Goal: Task Accomplishment & Management: Complete application form

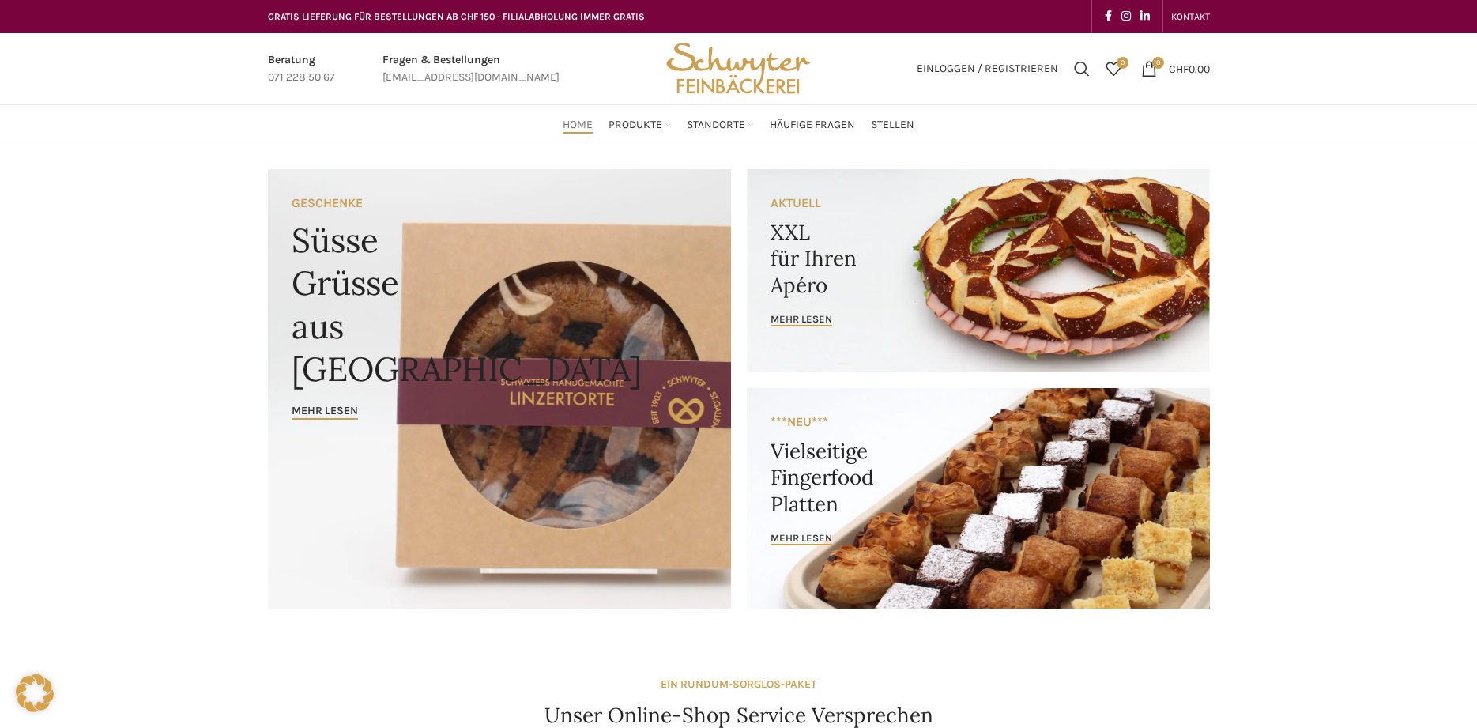
click at [1081, 73] on span "Suchen" at bounding box center [1082, 69] width 16 height 16
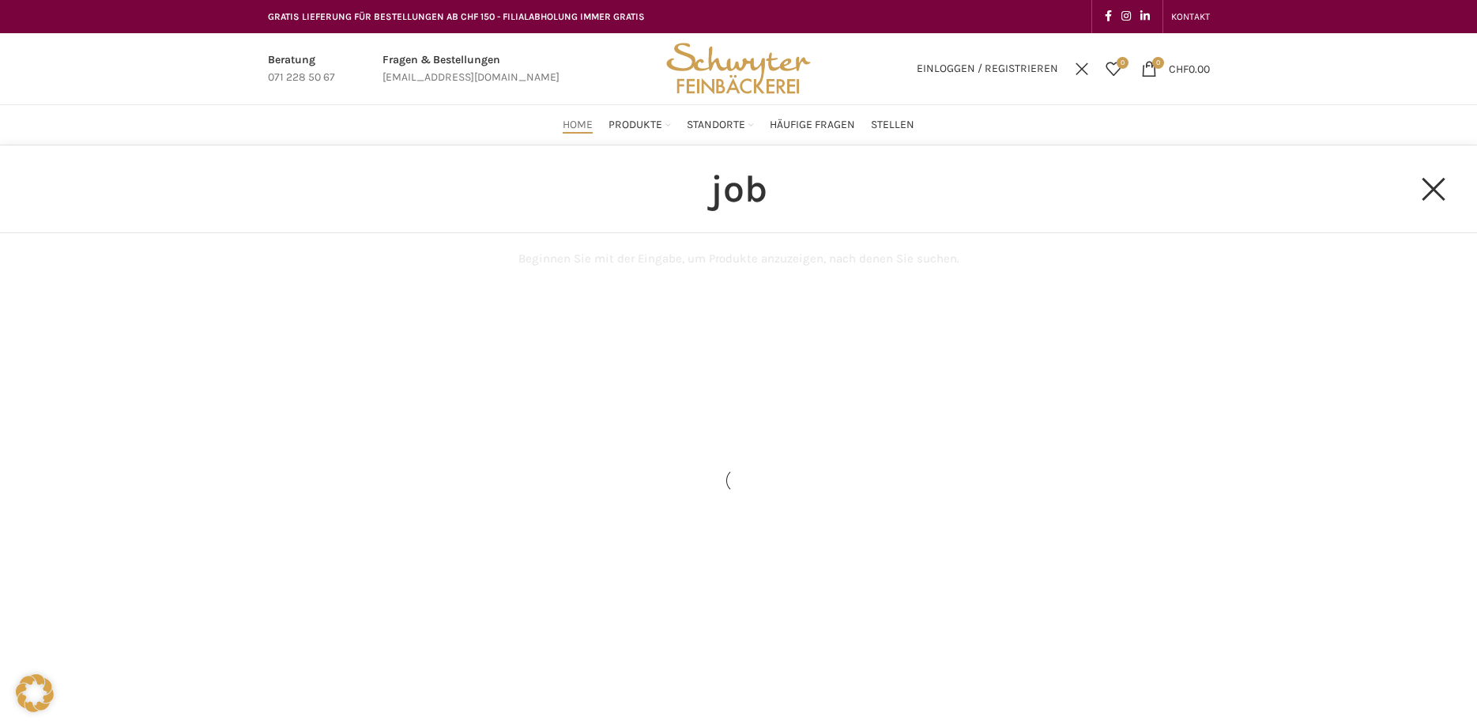
type input "job"
click button "Search" at bounding box center [0, 0] width 0 height 0
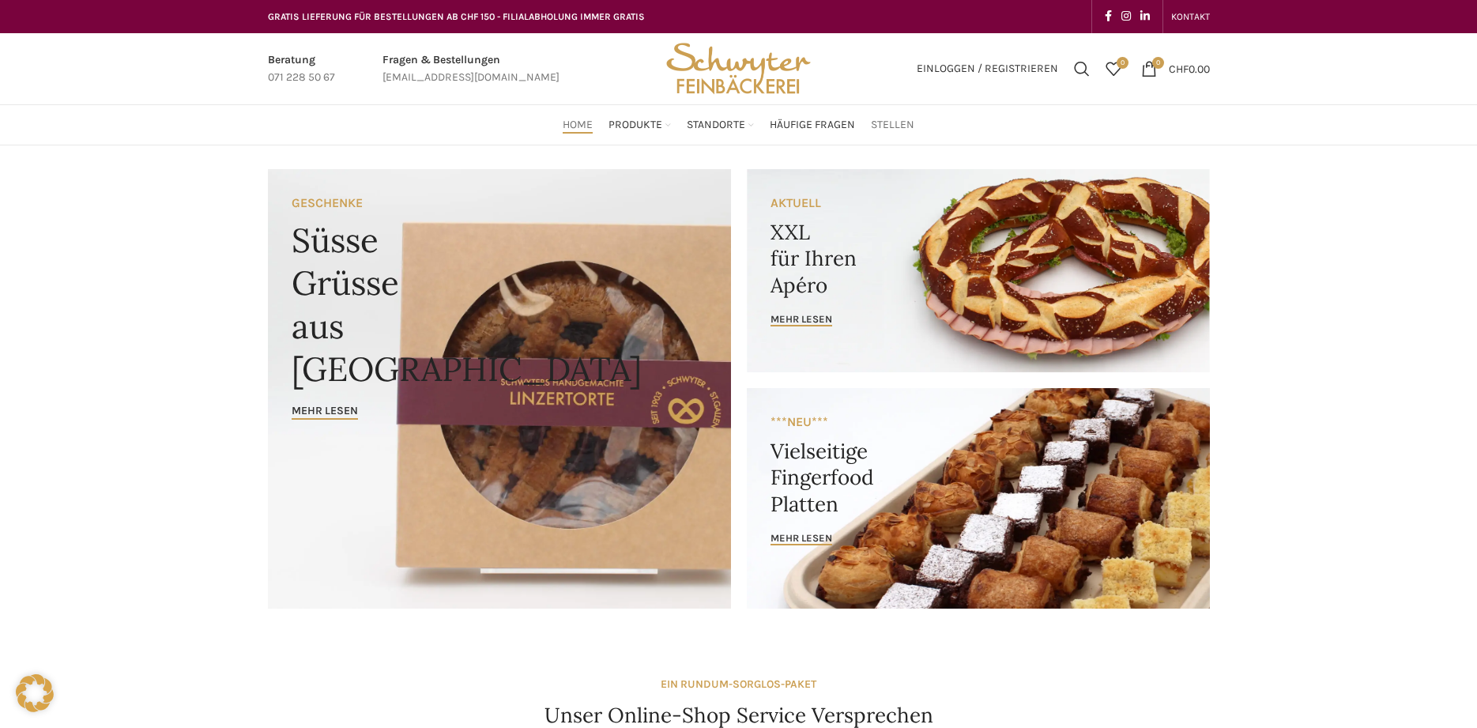
click at [896, 130] on span "Stellen" at bounding box center [892, 125] width 43 height 15
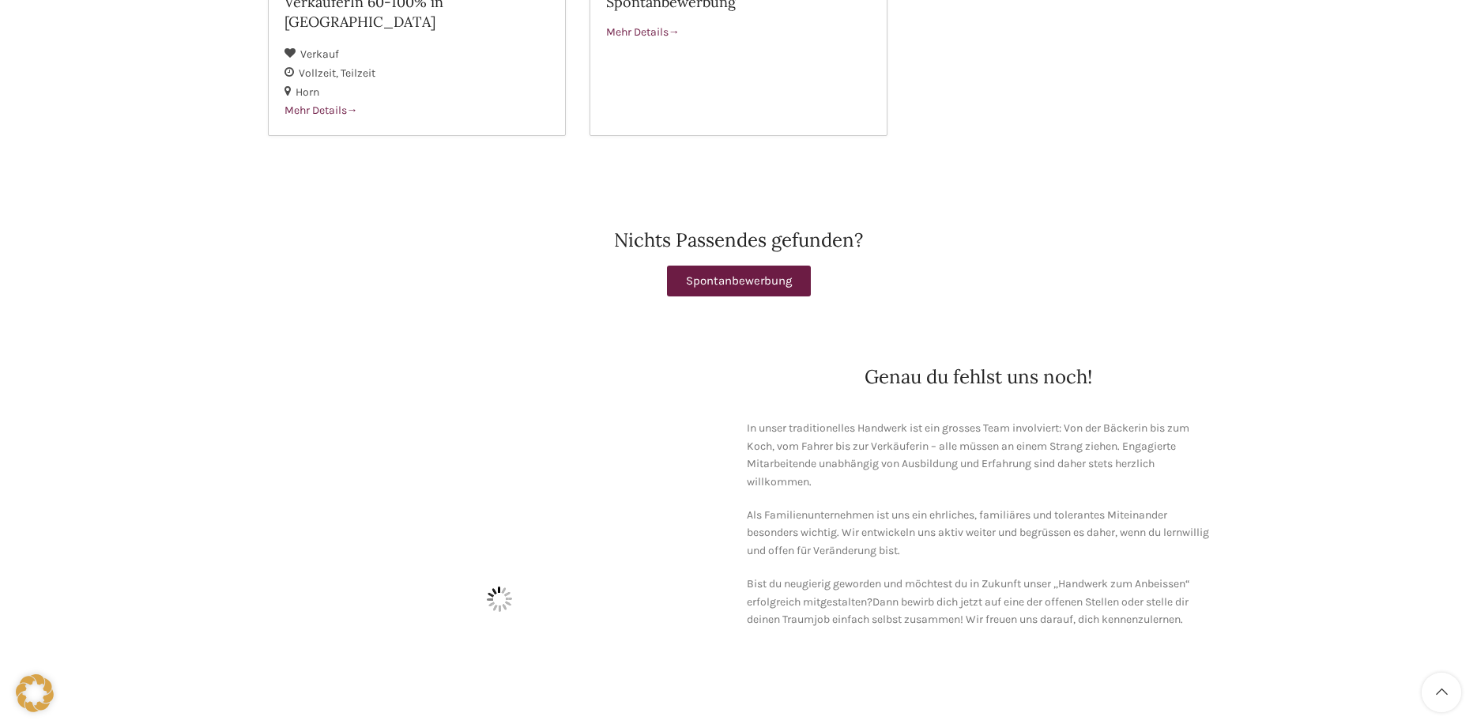
scroll to position [7, 0]
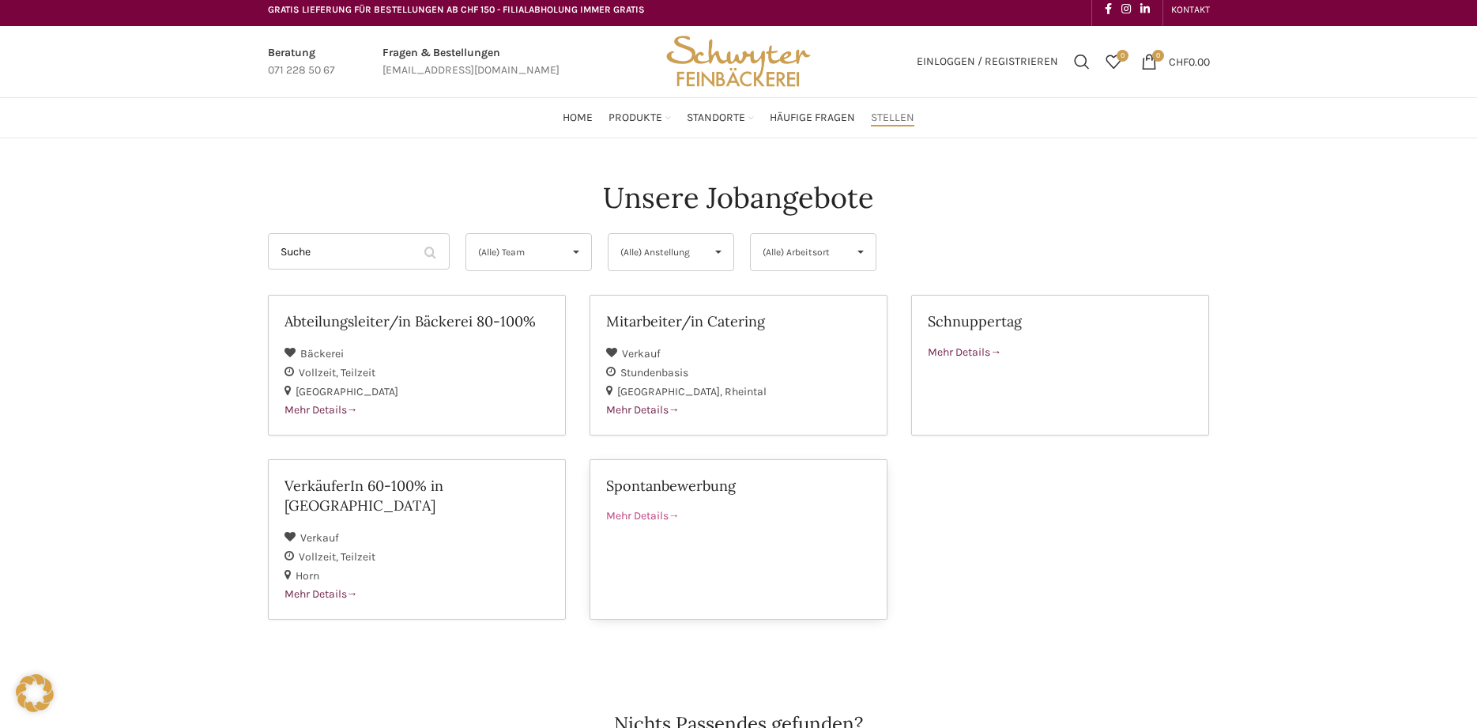
click at [651, 512] on span "Mehr Details" at bounding box center [643, 515] width 74 height 13
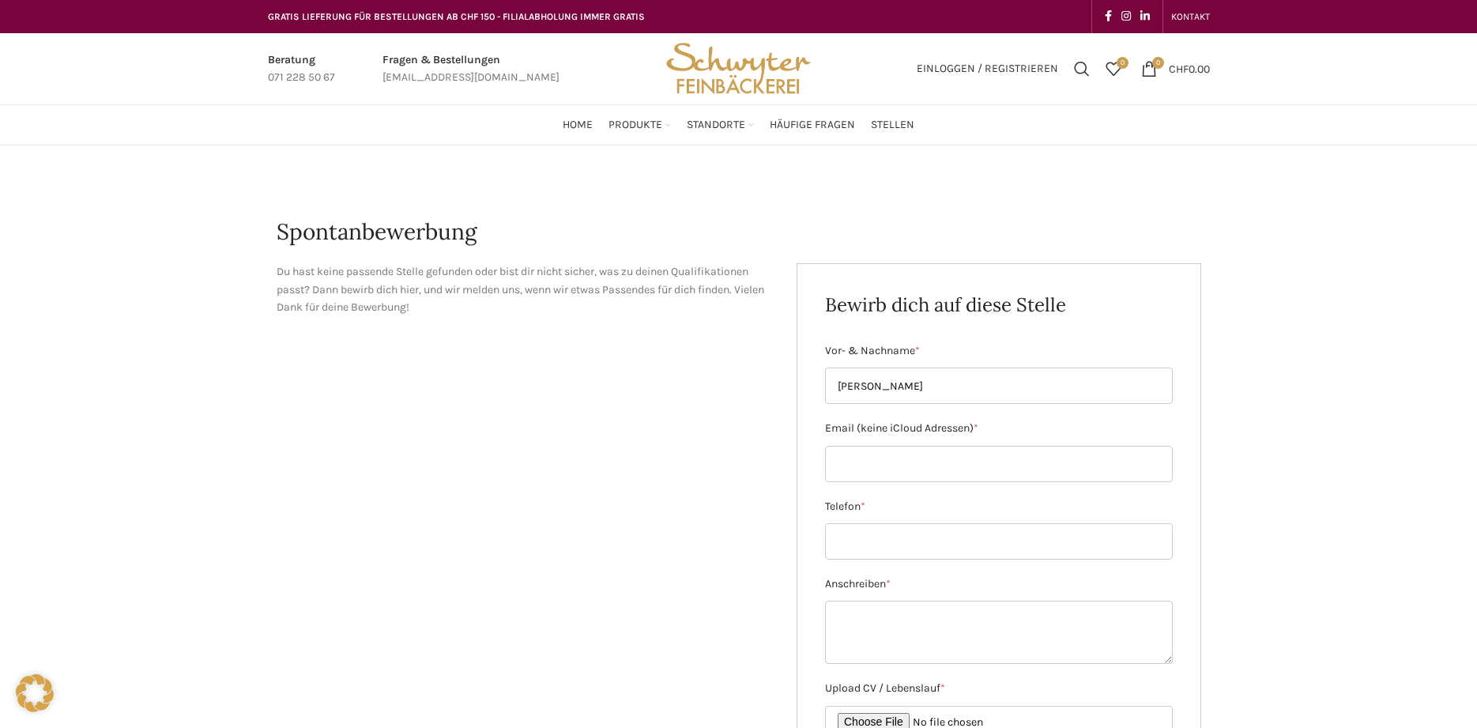
type input "[PERSON_NAME]"
type input "[EMAIL_ADDRESS][DOMAIN_NAME]"
click at [911, 537] on input "Telefon *" at bounding box center [999, 541] width 348 height 36
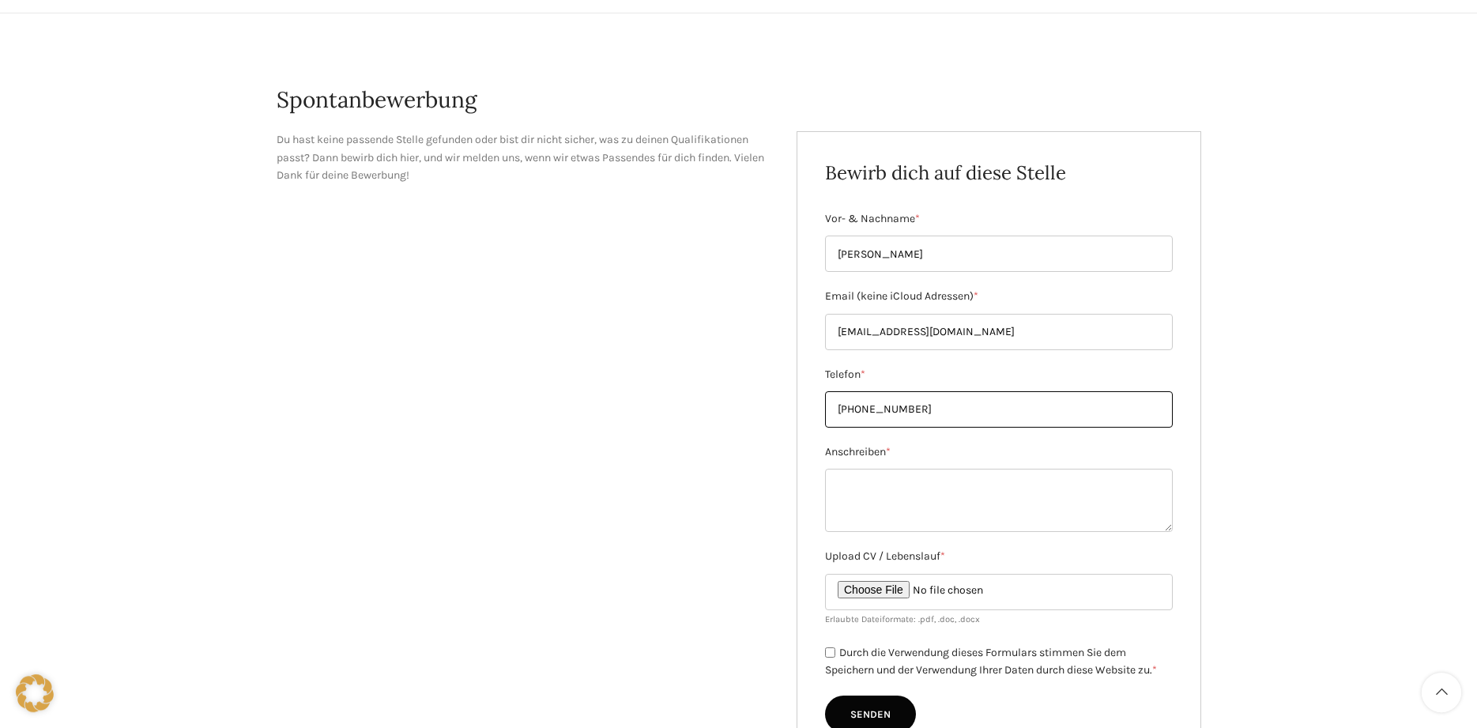
scroll to position [242, 0]
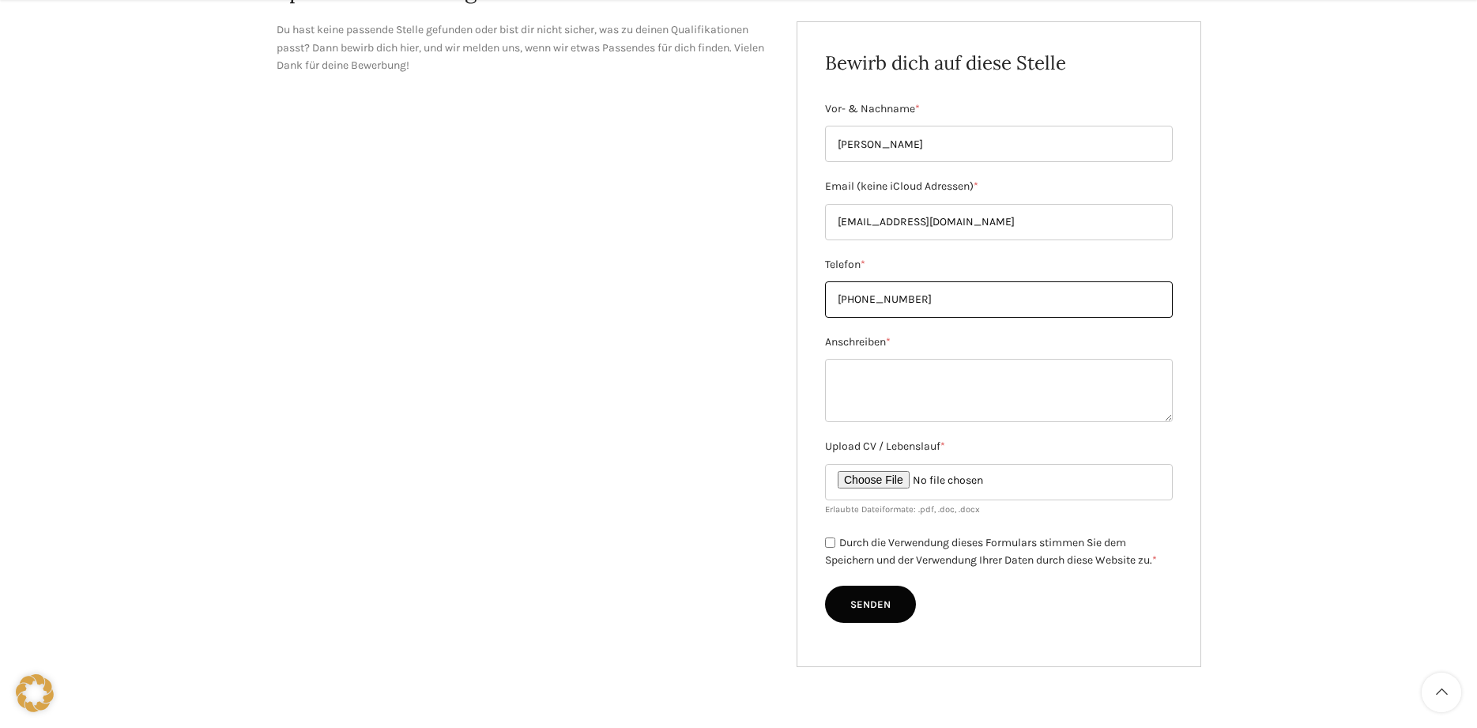
type input "[PHONE_NUMBER]"
click at [827, 543] on input "Durch die Verwendung dieses Formulars stimmen Sie dem Speichern und der Verwend…" at bounding box center [830, 542] width 10 height 10
checkbox input "false"
click at [877, 371] on textarea "Anschreiben *" at bounding box center [999, 390] width 348 height 63
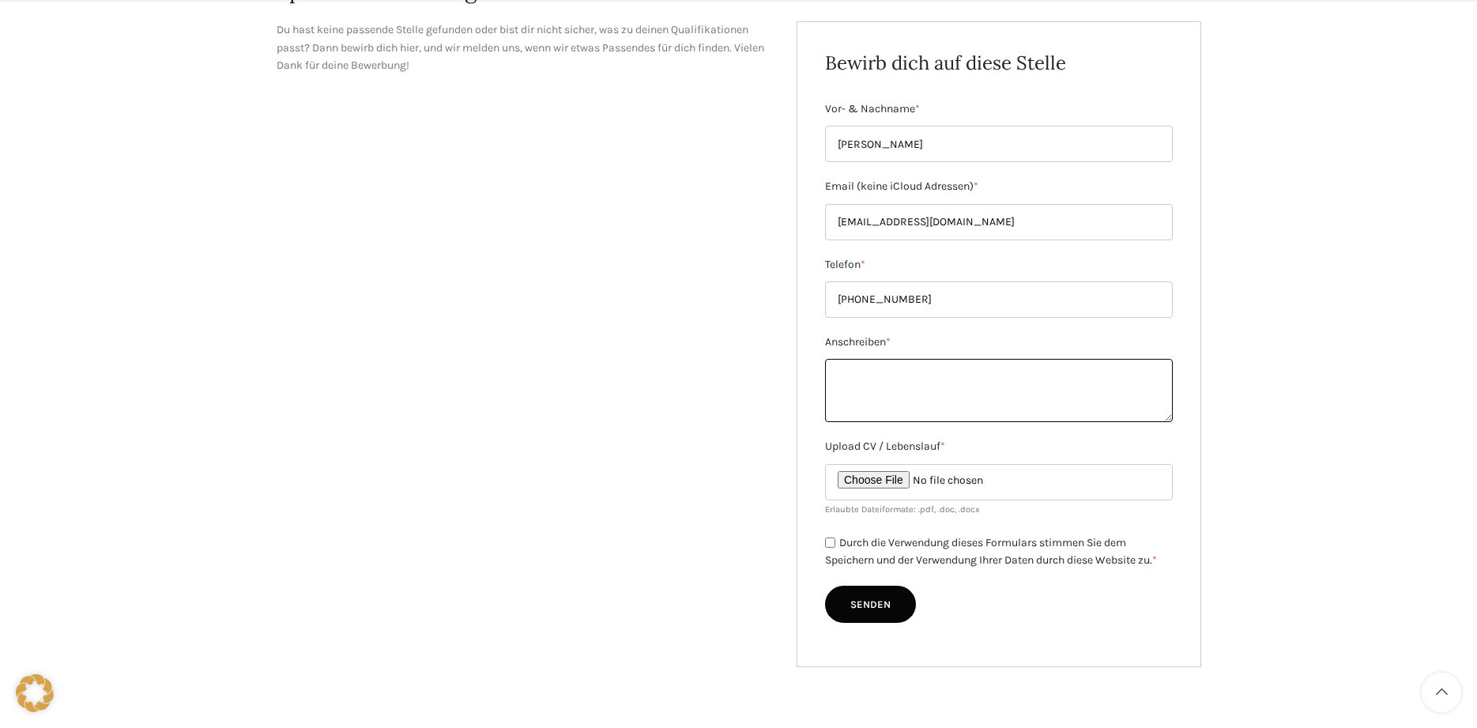
click at [1162, 417] on textarea "Anschreiben *" at bounding box center [999, 390] width 348 height 63
click at [898, 485] on input "Upload CV / Lebenslauf *" at bounding box center [999, 482] width 348 height 36
click at [877, 478] on input "Upload CV / Lebenslauf *" at bounding box center [999, 482] width 348 height 36
click at [866, 485] on input "Upload CV / Lebenslauf *" at bounding box center [999, 482] width 348 height 36
type input "C:\fakepath\Lebenslauf.pdf"
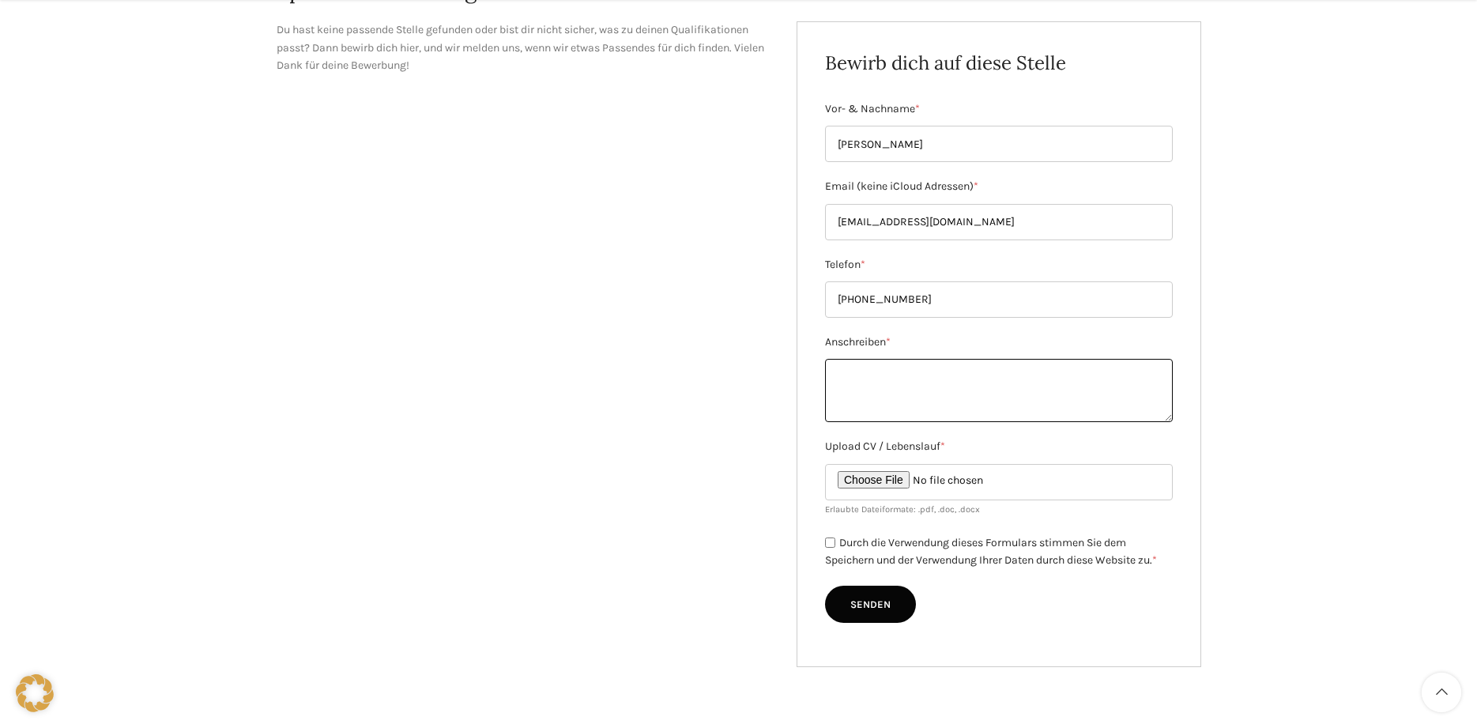
click at [844, 368] on textarea "Anschreiben *" at bounding box center [999, 390] width 348 height 63
click at [875, 398] on textarea "Anschreiben *" at bounding box center [999, 390] width 348 height 63
paste textarea "Bewerbung als Produktionsmitarbeiterin Sehr geehrte Damen und Herren, mit große…"
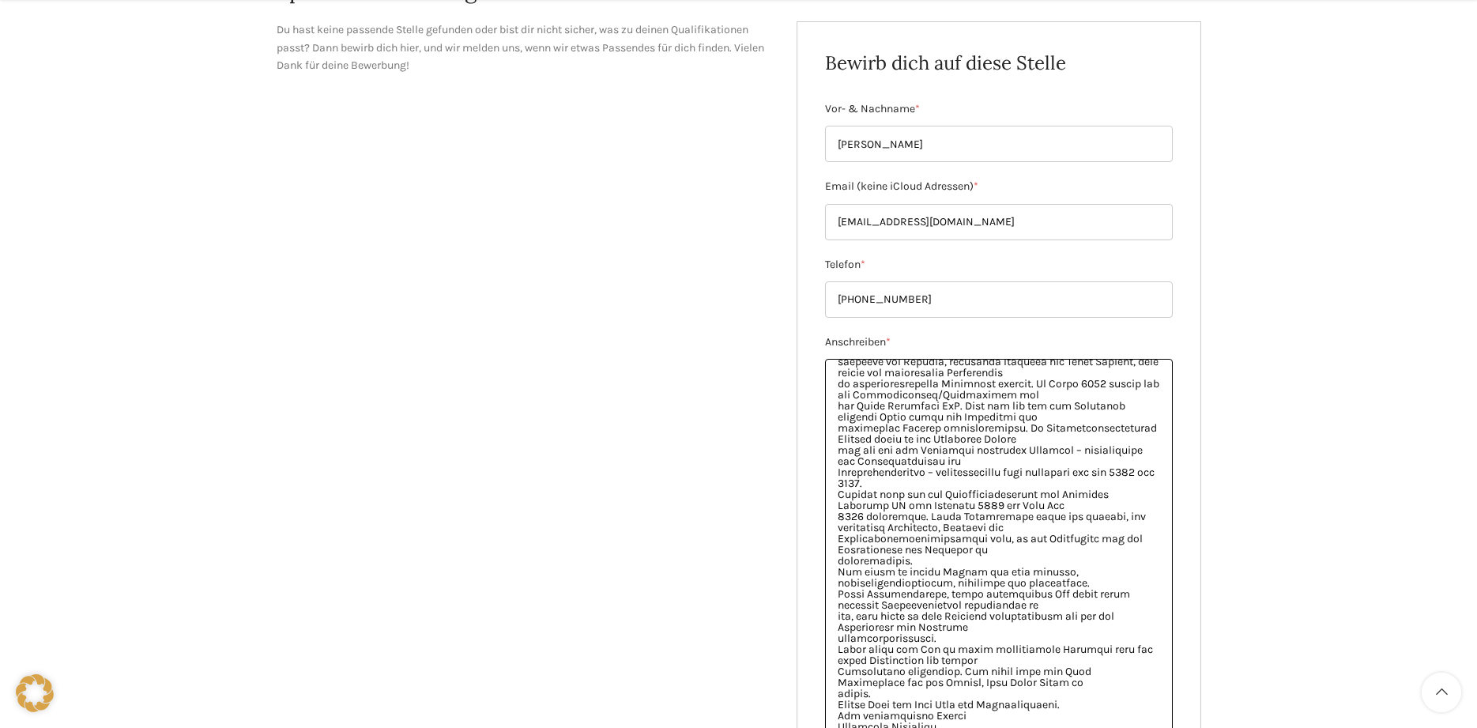
scroll to position [174, 0]
drag, startPoint x: 1168, startPoint y: 417, endPoint x: 1209, endPoint y: 736, distance: 322.0
click at [1173, 727] on textarea "Anschreiben *" at bounding box center [999, 549] width 348 height 381
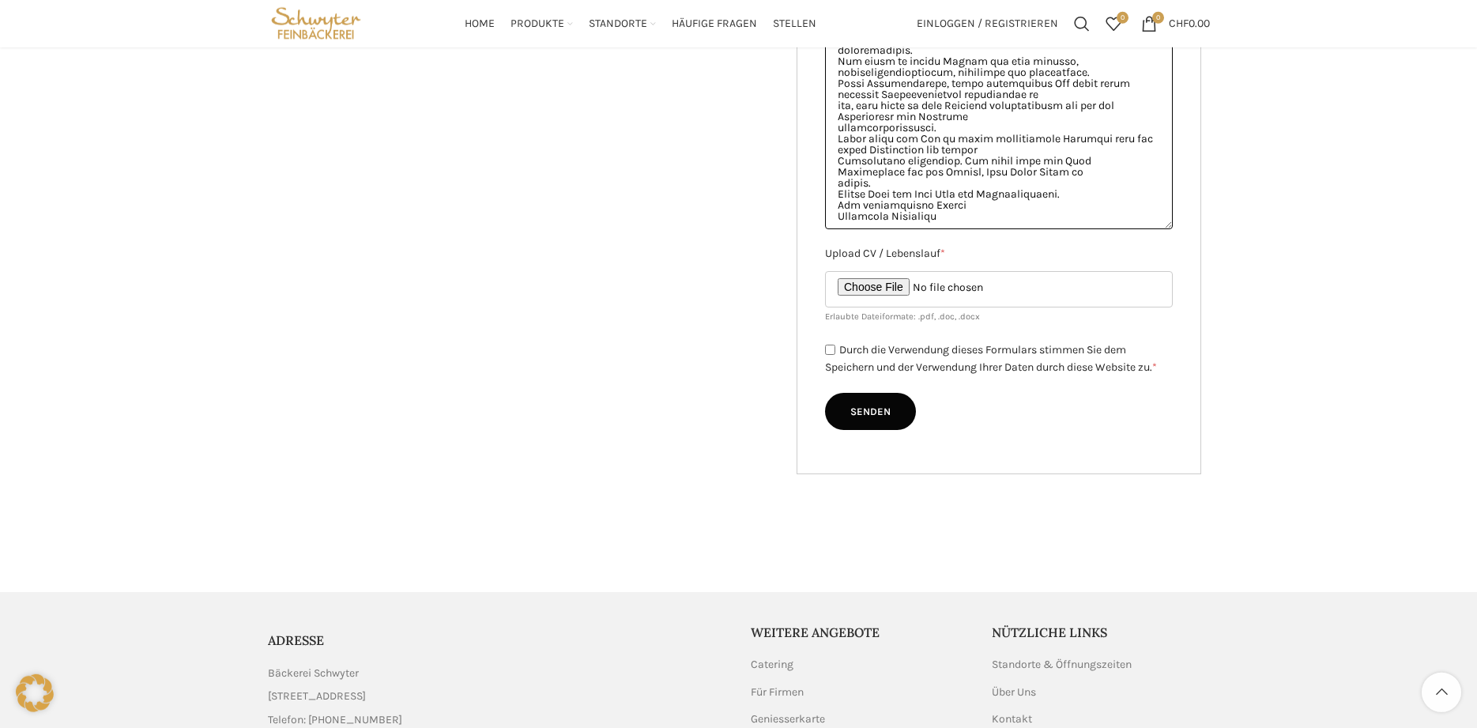
scroll to position [677, 0]
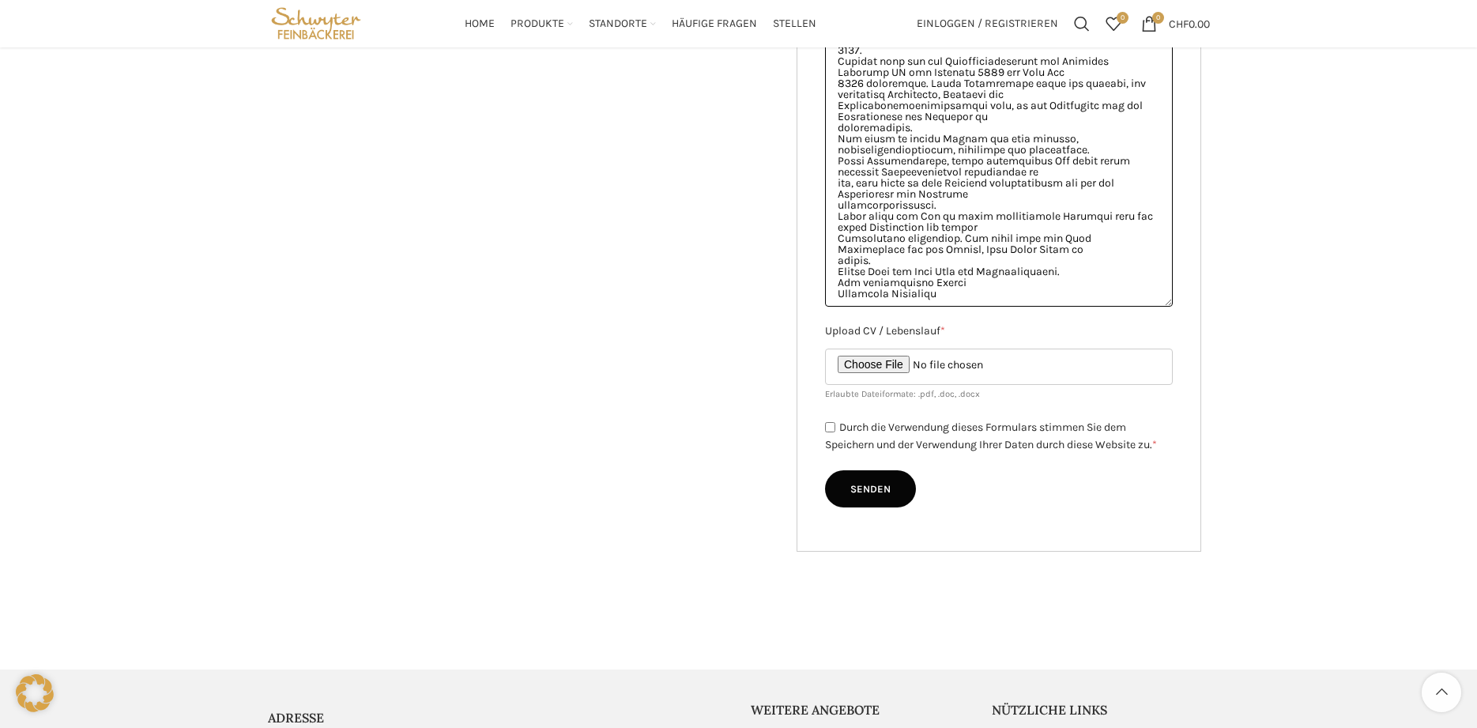
click at [947, 284] on textarea "Anschreiben *" at bounding box center [999, 115] width 348 height 383
click at [835, 287] on textarea "Anschreiben *" at bounding box center [999, 115] width 348 height 383
click at [835, 266] on textarea "Anschreiben *" at bounding box center [999, 115] width 348 height 383
click at [835, 215] on textarea "Anschreiben *" at bounding box center [999, 115] width 348 height 383
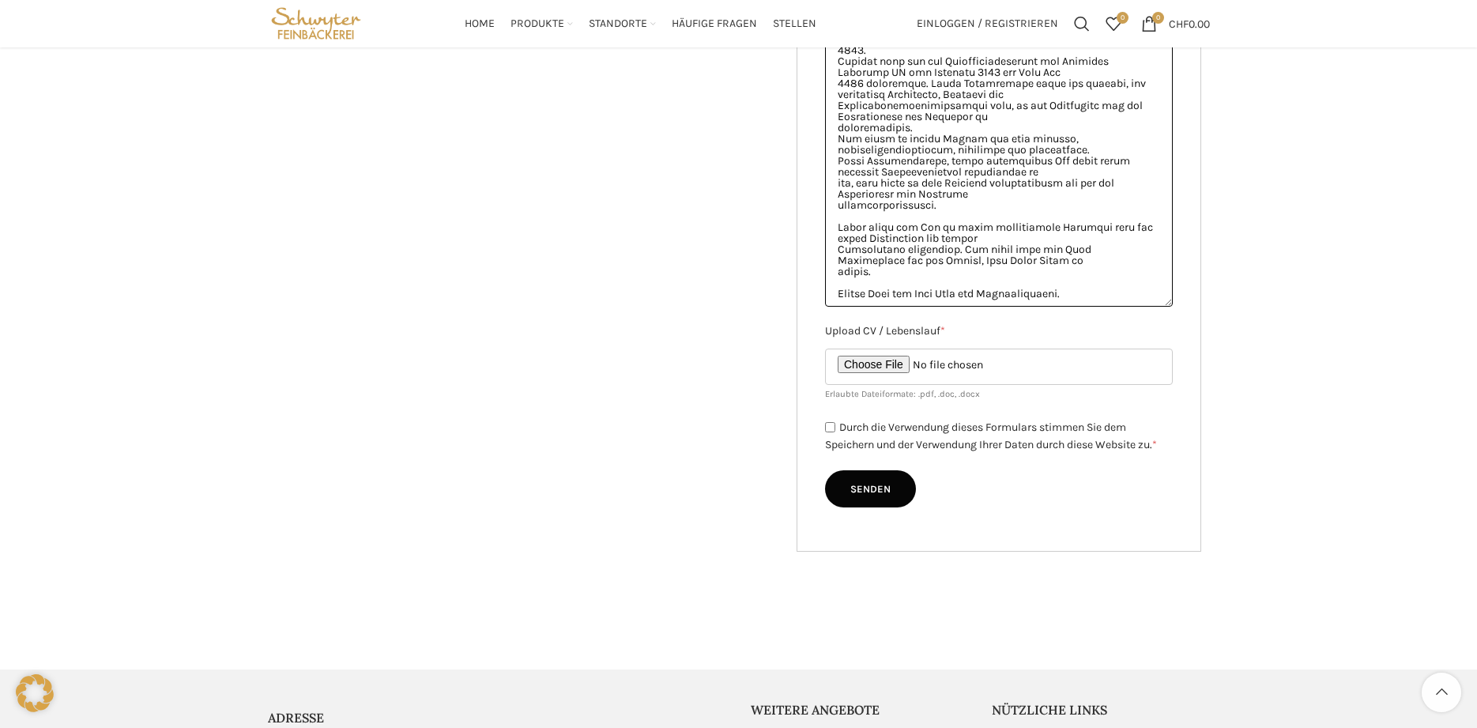
click at [836, 141] on textarea "Anschreiben *" at bounding box center [999, 115] width 348 height 383
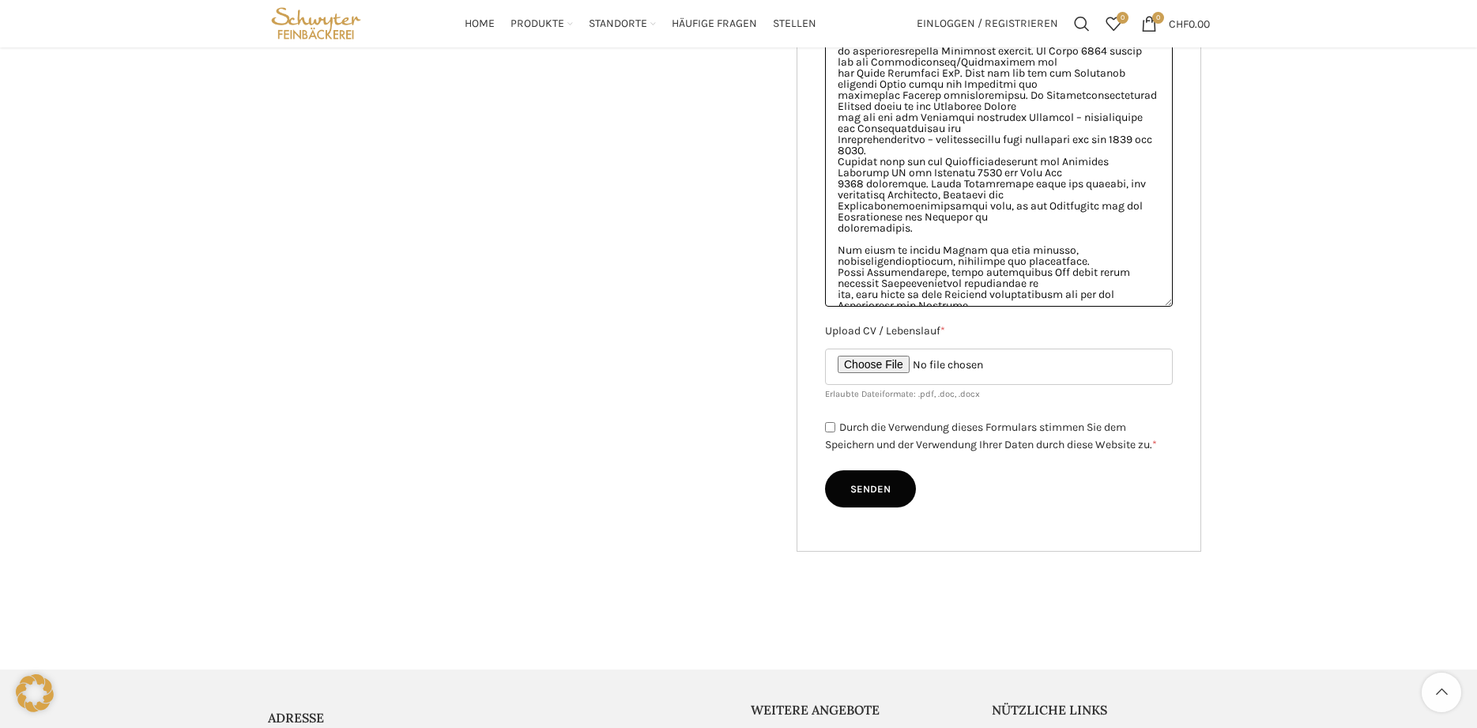
scroll to position [0, 0]
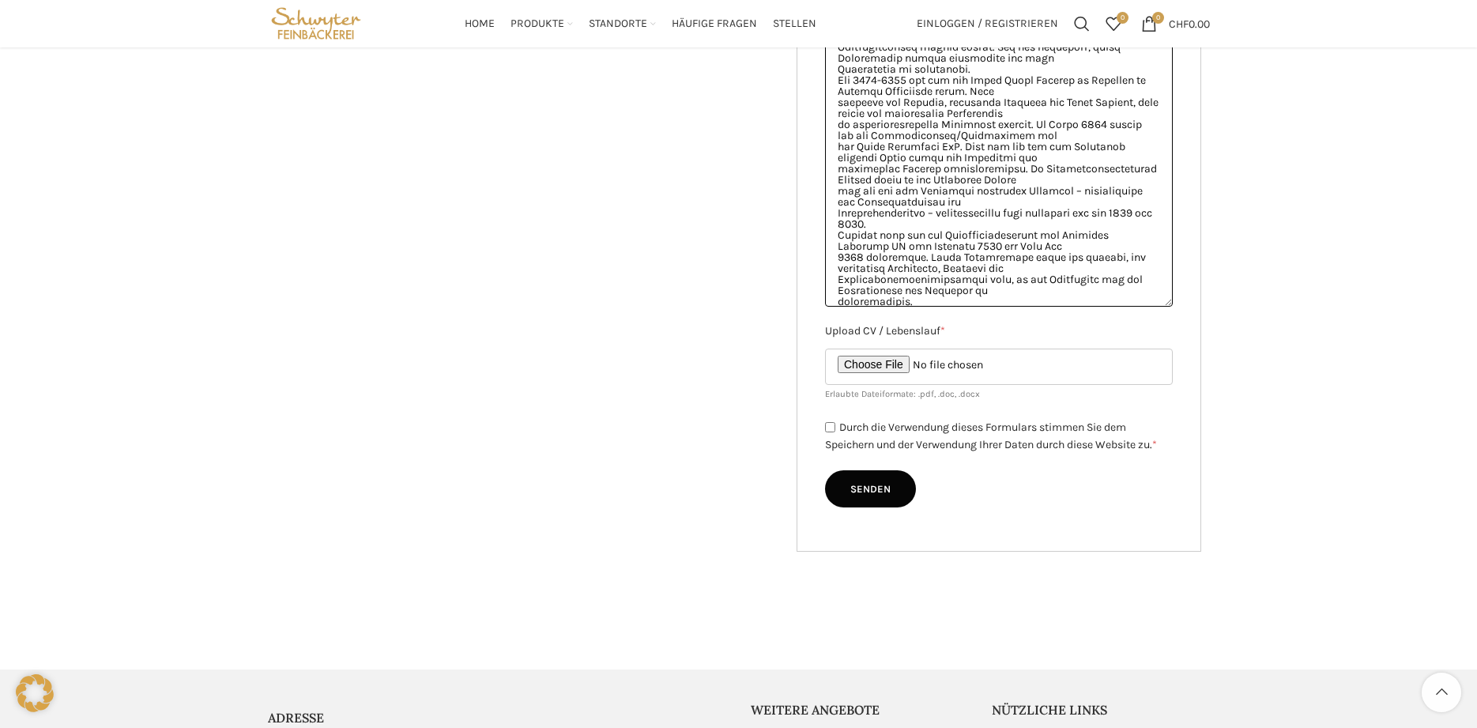
click at [838, 233] on textarea "Anschreiben *" at bounding box center [999, 115] width 348 height 383
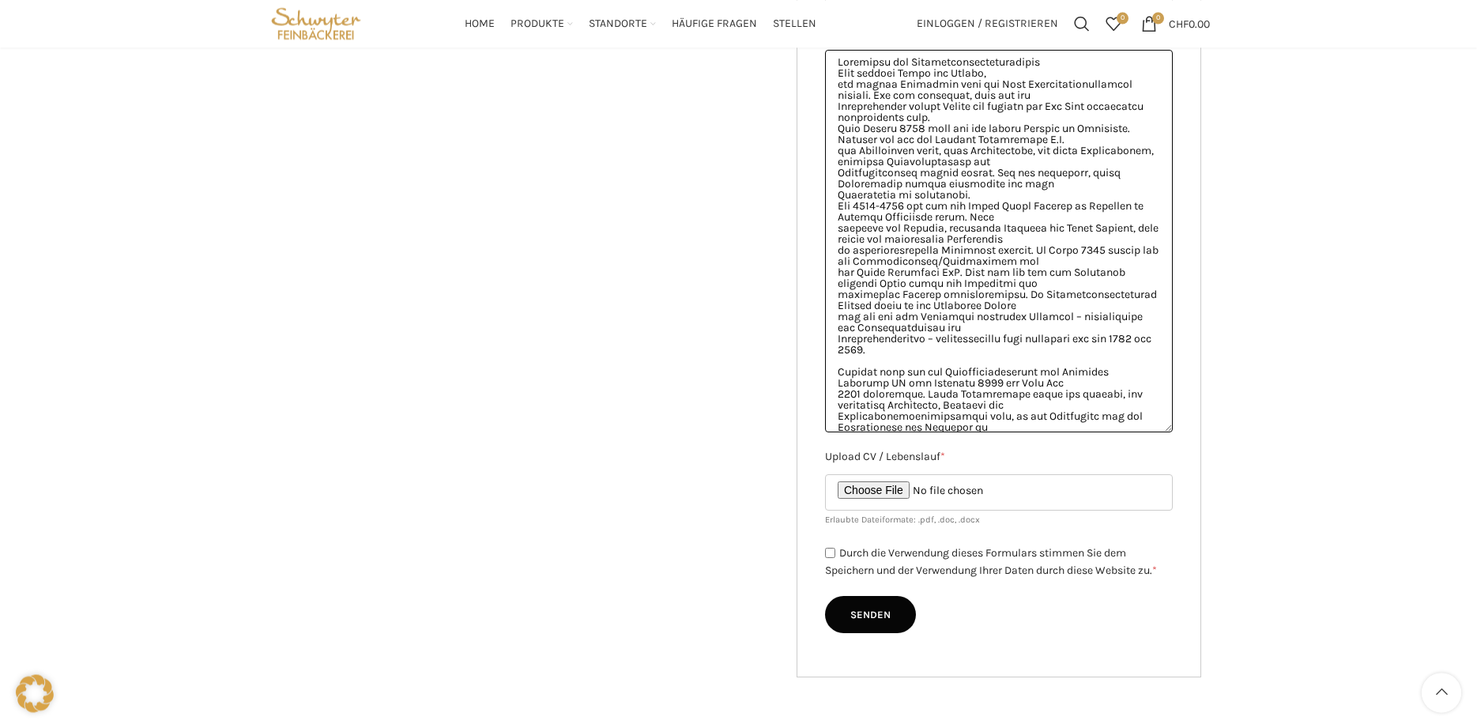
scroll to position [435, 0]
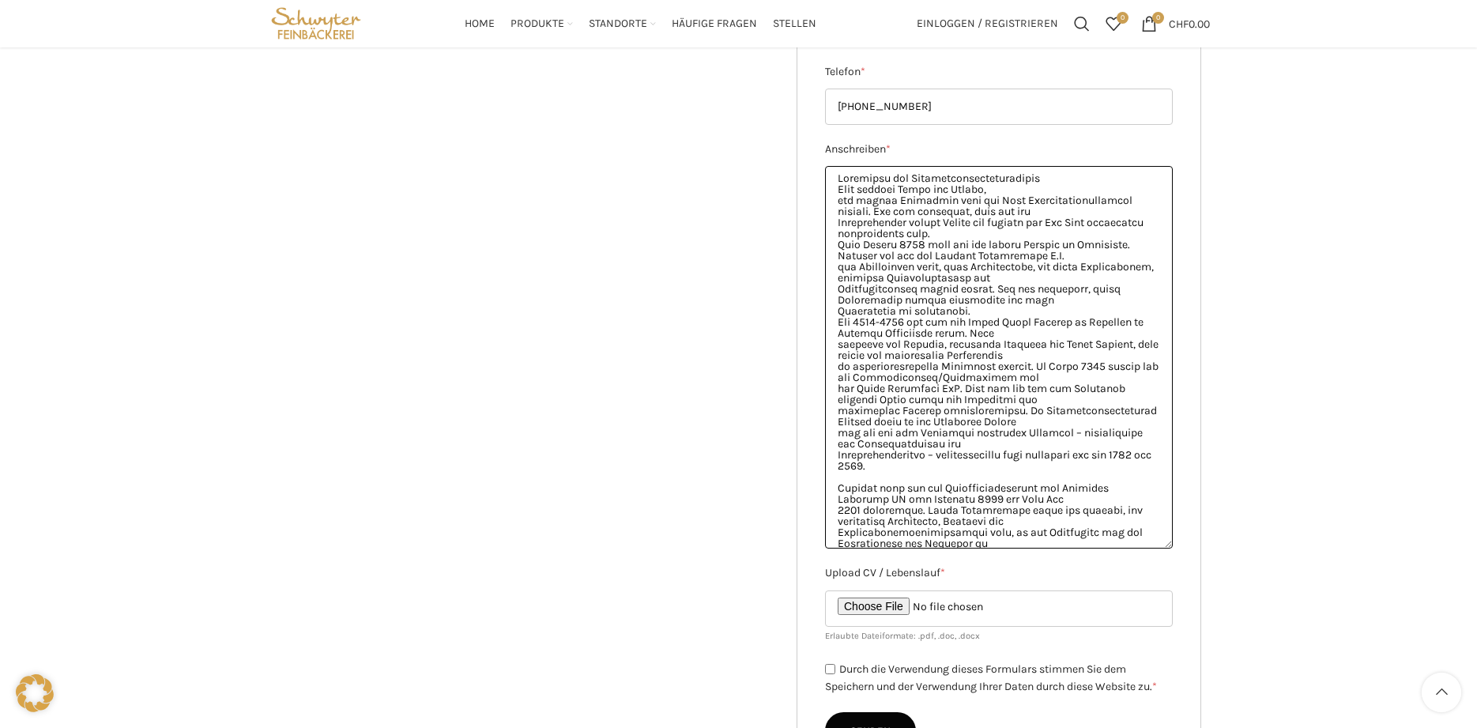
click at [837, 319] on textarea "Anschreiben *" at bounding box center [999, 357] width 348 height 383
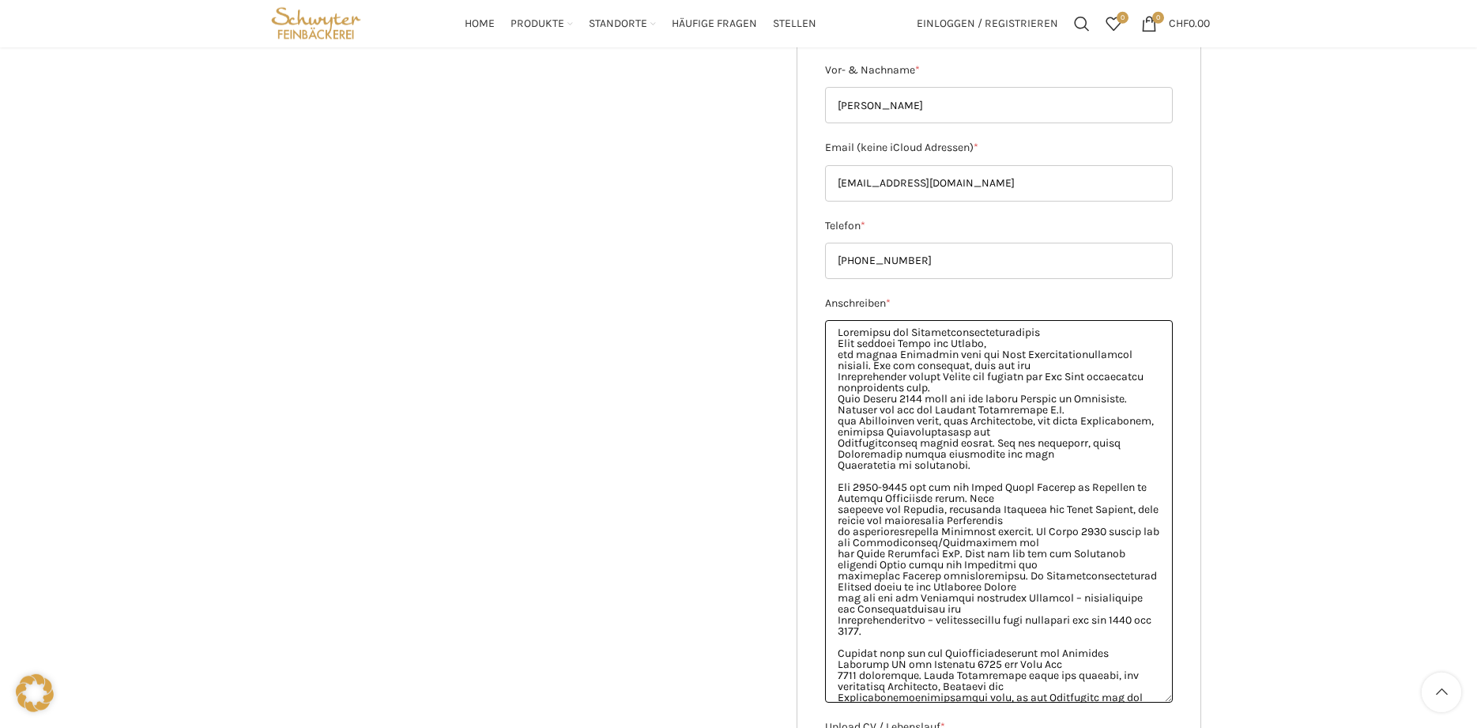
scroll to position [193, 0]
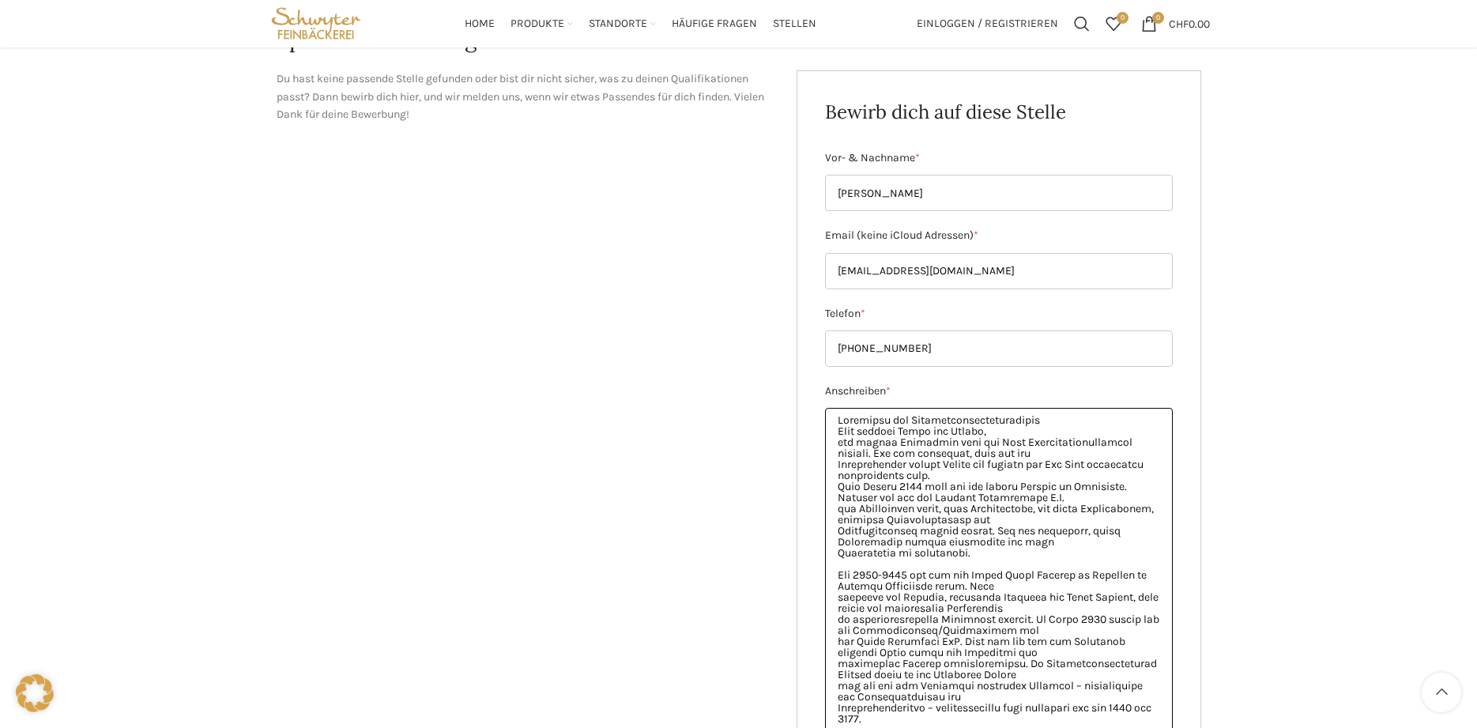
drag, startPoint x: 838, startPoint y: 431, endPoint x: 856, endPoint y: 445, distance: 23.1
click at [838, 430] on textarea "Anschreiben *" at bounding box center [999, 599] width 348 height 383
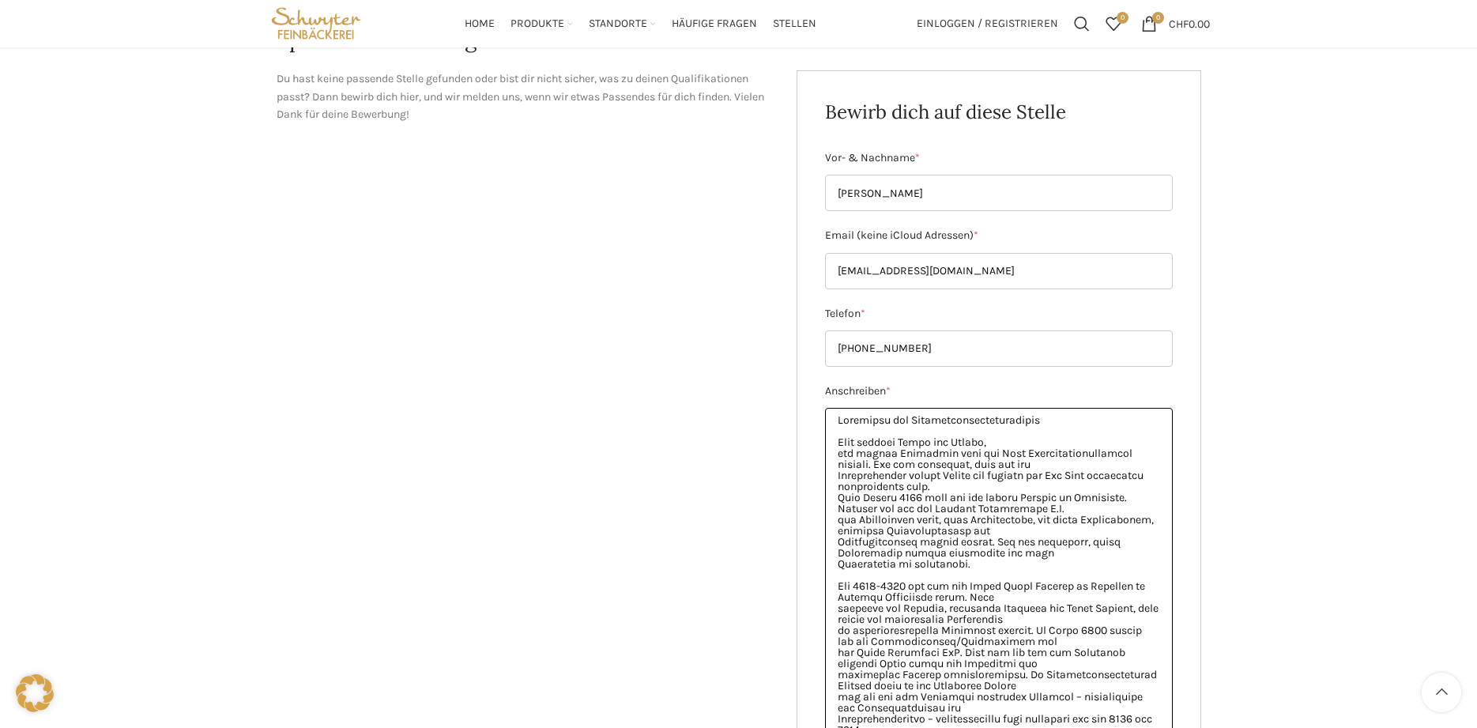
click at [835, 452] on textarea "Anschreiben *" at bounding box center [999, 599] width 348 height 383
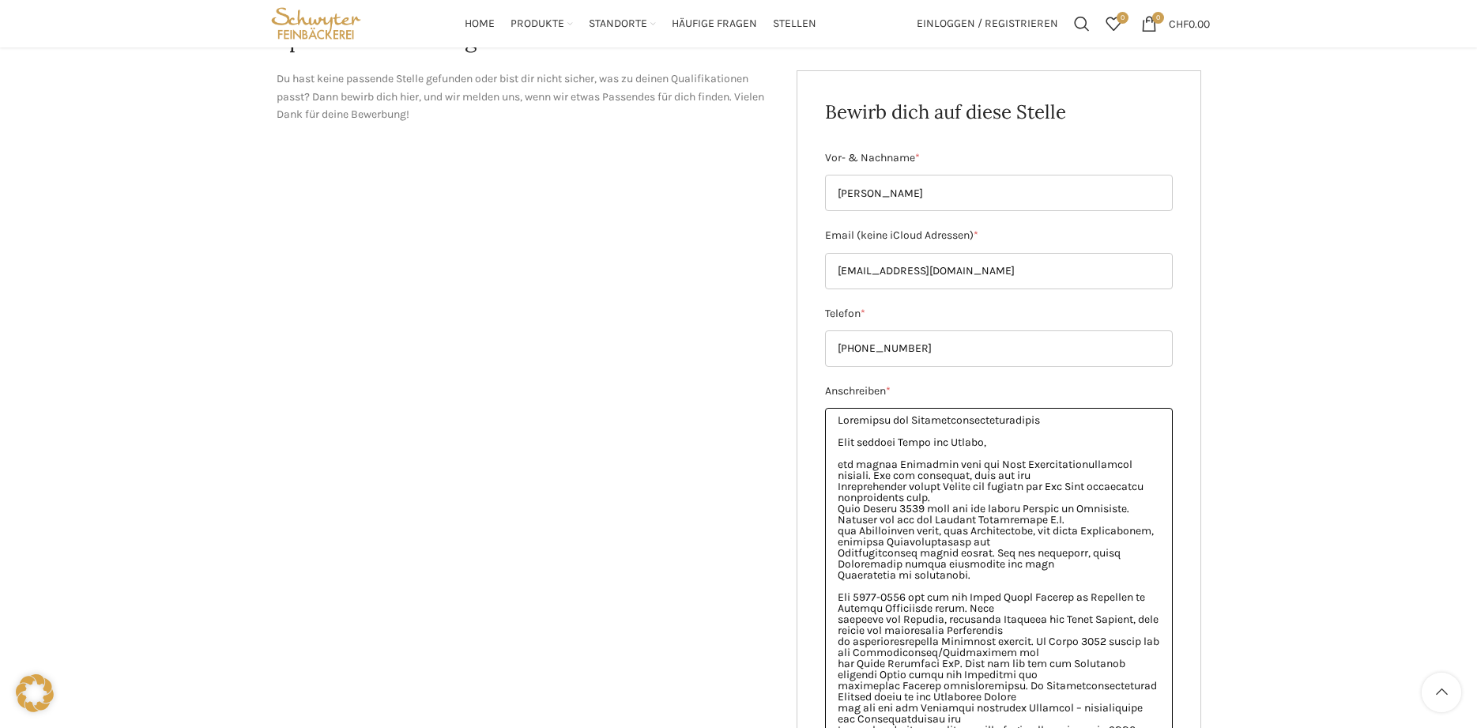
click at [832, 508] on textarea "Anschreiben *" at bounding box center [999, 599] width 348 height 383
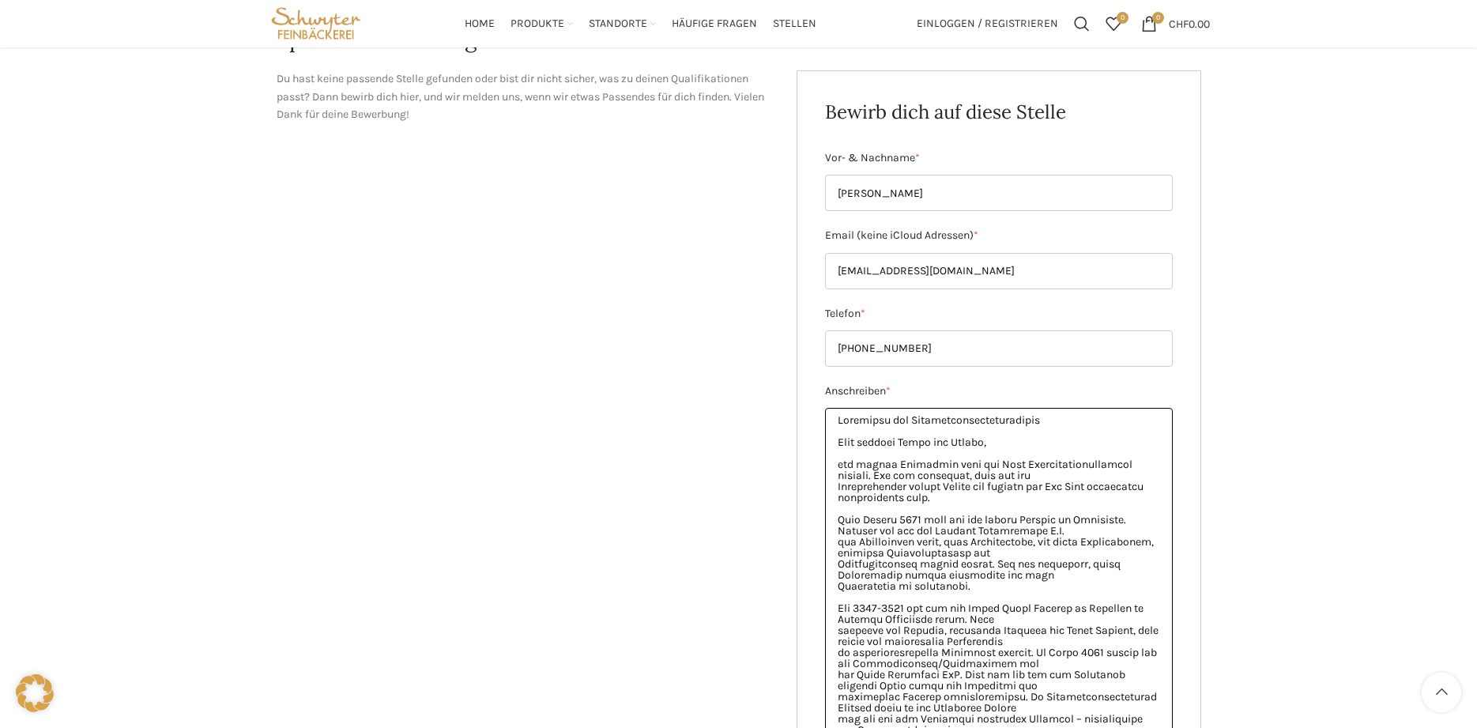
drag, startPoint x: 1053, startPoint y: 420, endPoint x: 903, endPoint y: 421, distance: 149.4
click at [903, 421] on textarea "Anschreiben *" at bounding box center [999, 599] width 348 height 383
drag, startPoint x: 940, startPoint y: 496, endPoint x: 835, endPoint y: 468, distance: 108.9
click at [835, 468] on textarea "Anschreiben *" at bounding box center [999, 599] width 348 height 383
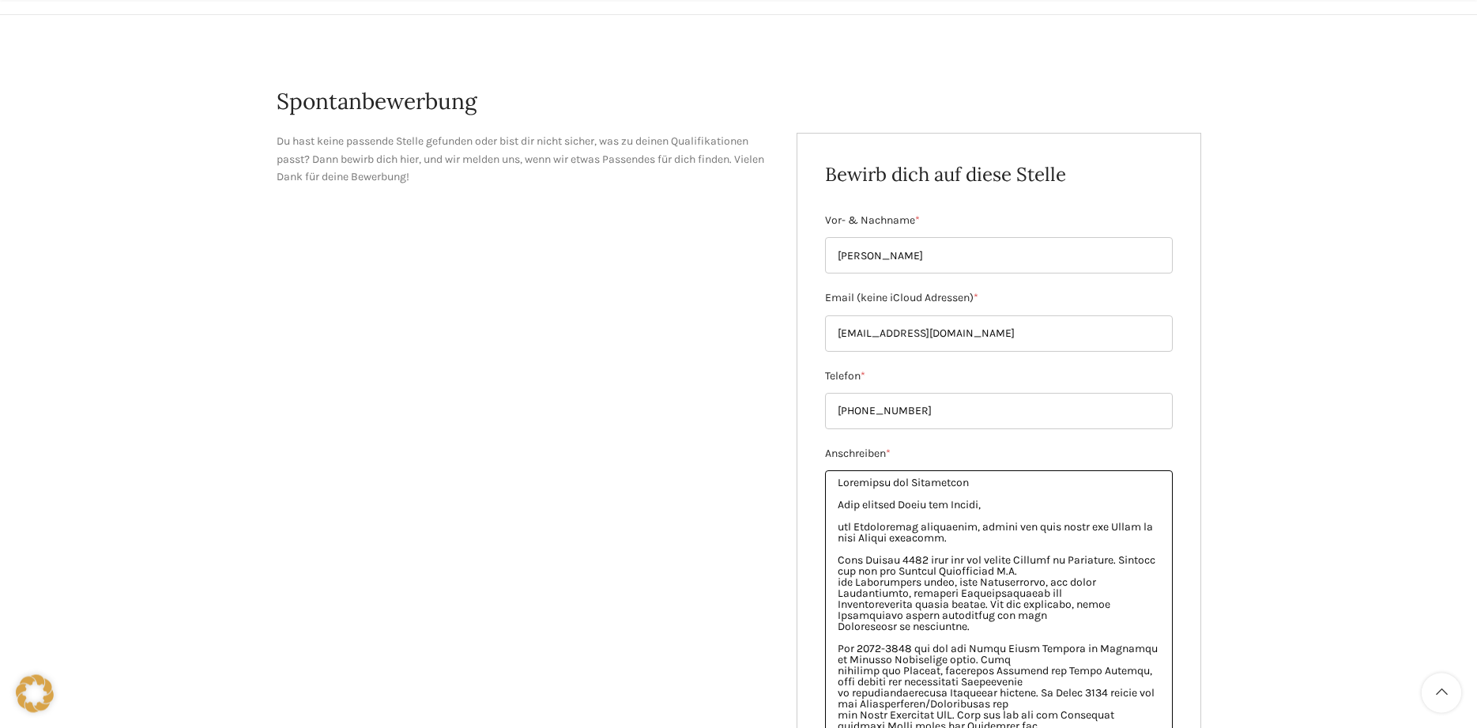
scroll to position [242, 0]
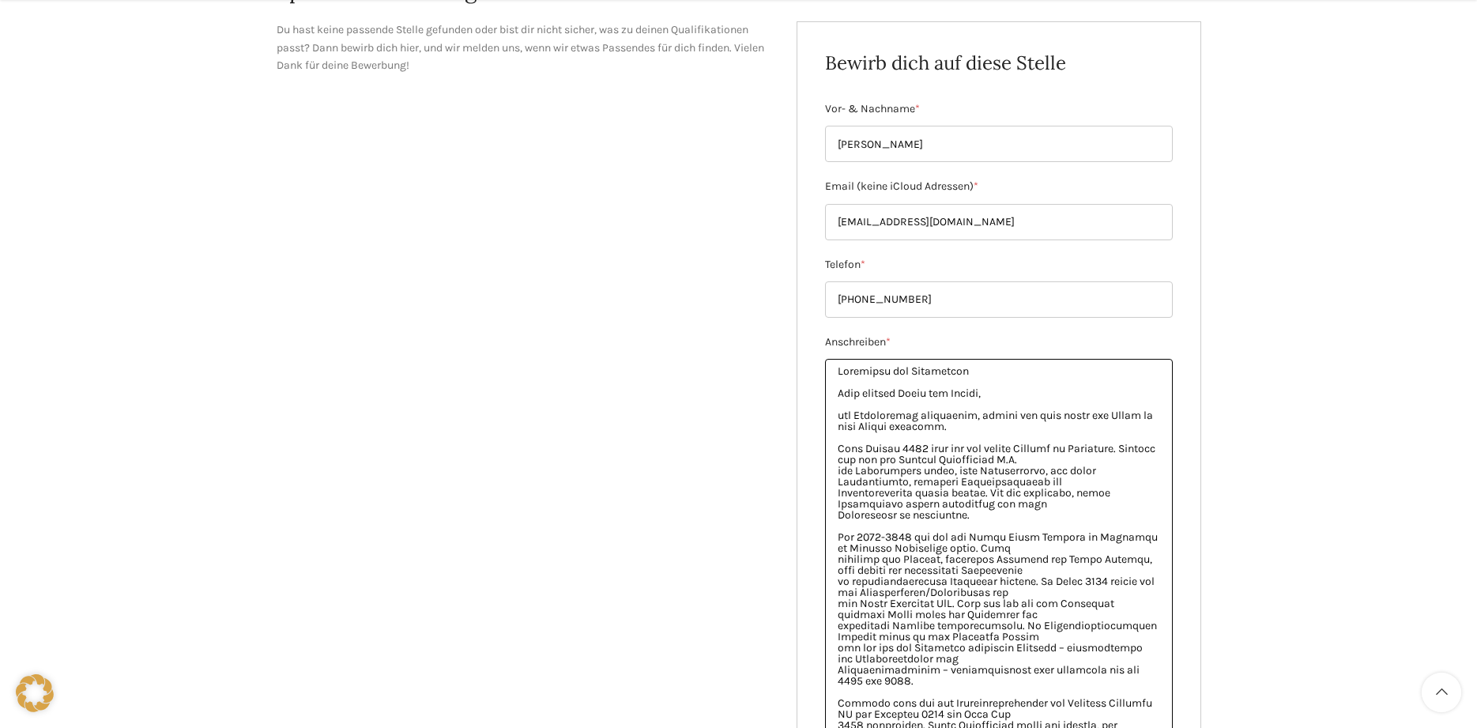
click at [839, 368] on textarea "Anschreiben *" at bounding box center [999, 550] width 348 height 383
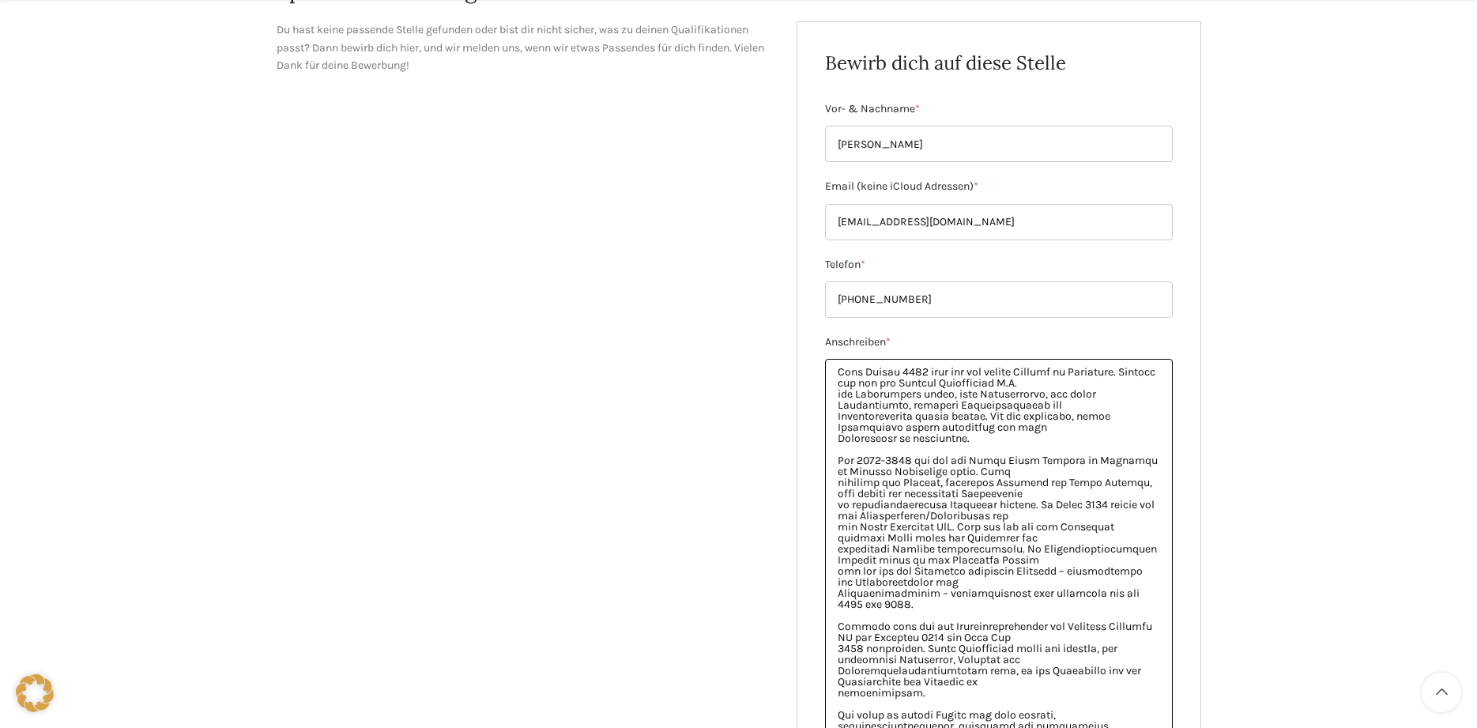
scroll to position [0, 0]
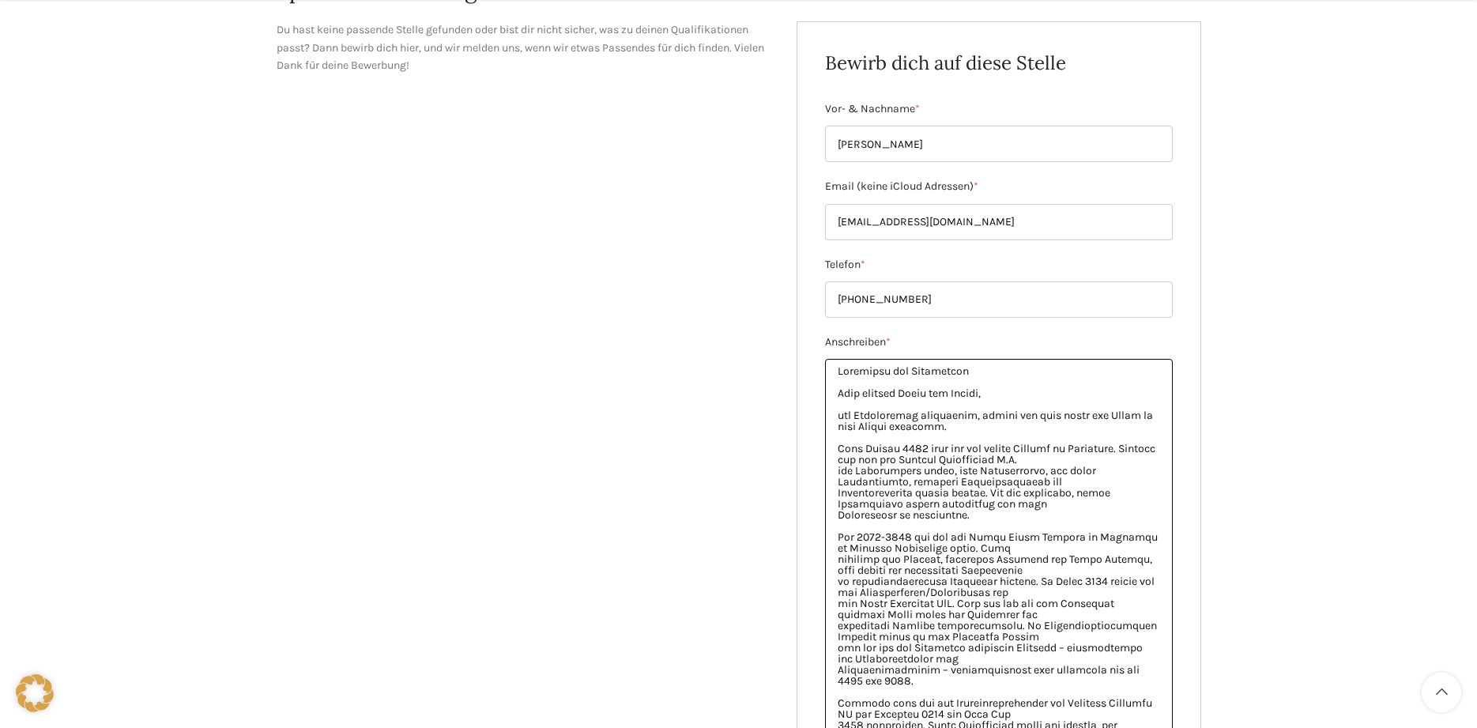
click at [964, 434] on textarea "Anschreiben *" at bounding box center [999, 550] width 348 height 383
click at [972, 429] on textarea "Anschreiben *" at bounding box center [999, 550] width 348 height 383
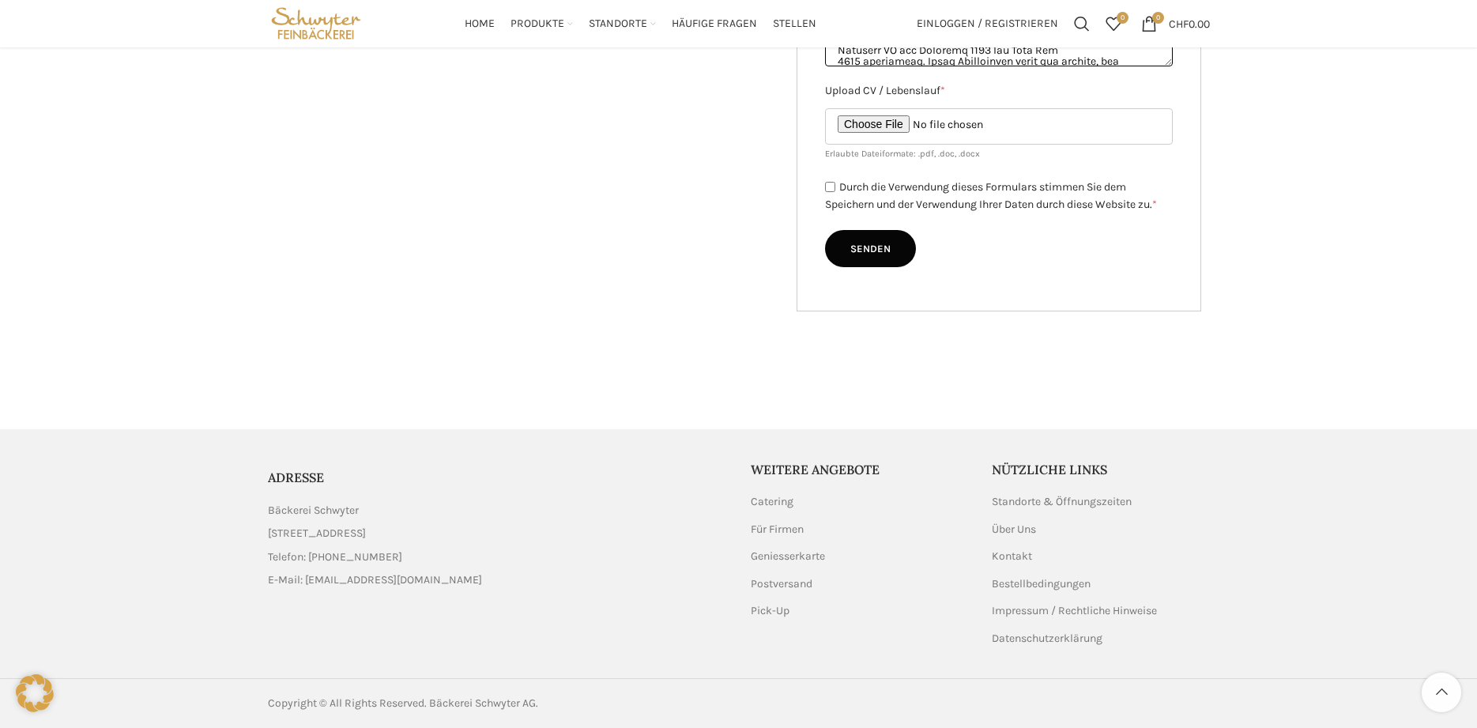
scroll to position [677, 0]
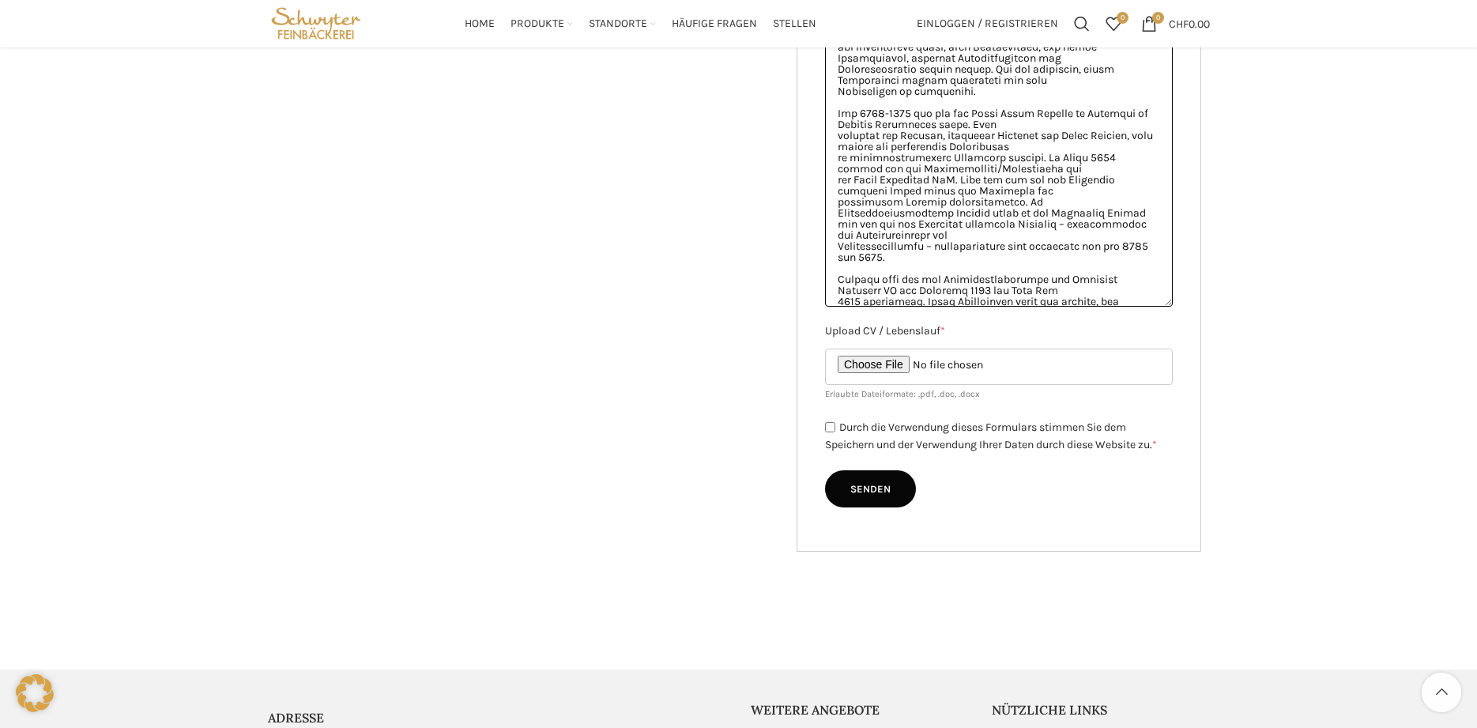
type textarea "Bewerbung als Hilfskraft Sehr geehrte Damen und Herren, wie Telefonisch besproc…"
click at [834, 432] on input "Durch die Verwendung dieses Formulars stimmen Sie dem Speichern und der Verwend…" at bounding box center [830, 427] width 10 height 10
checkbox input "true"
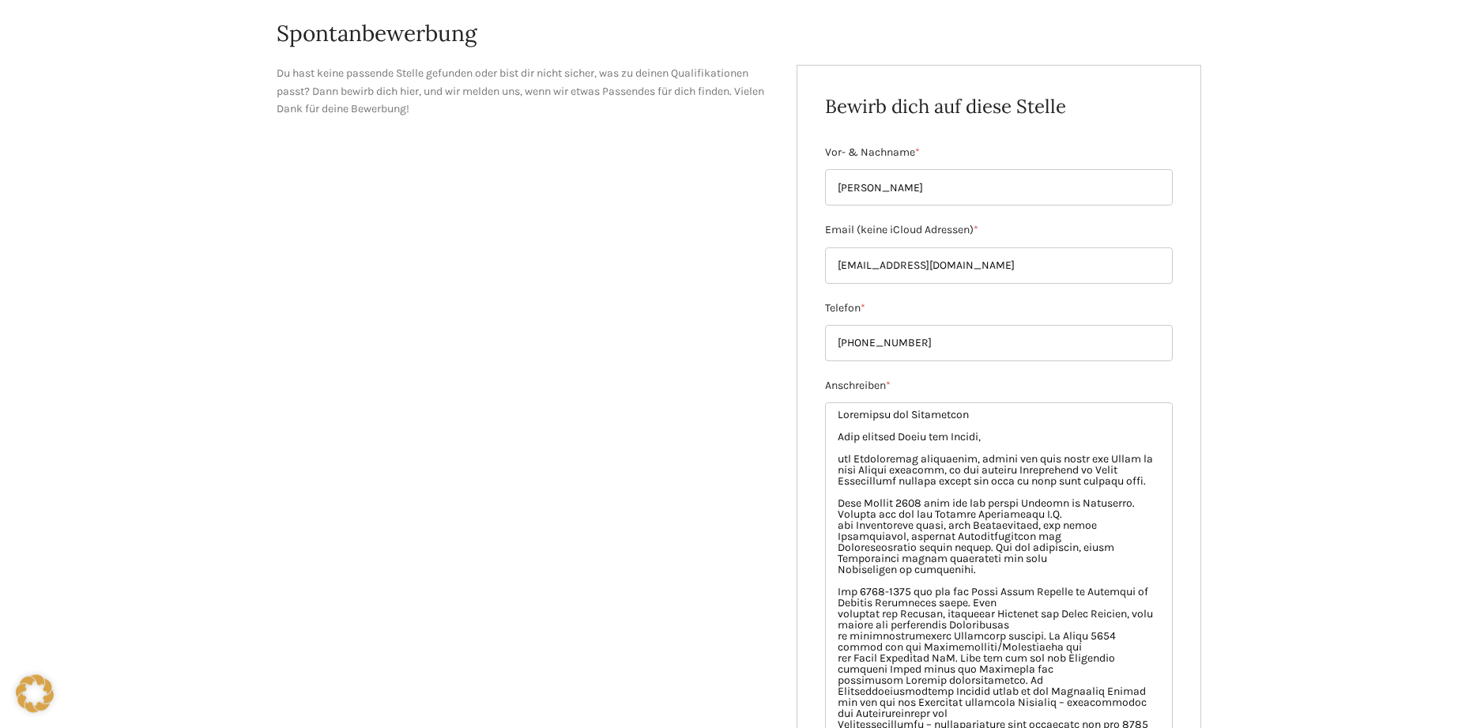
scroll to position [0, 0]
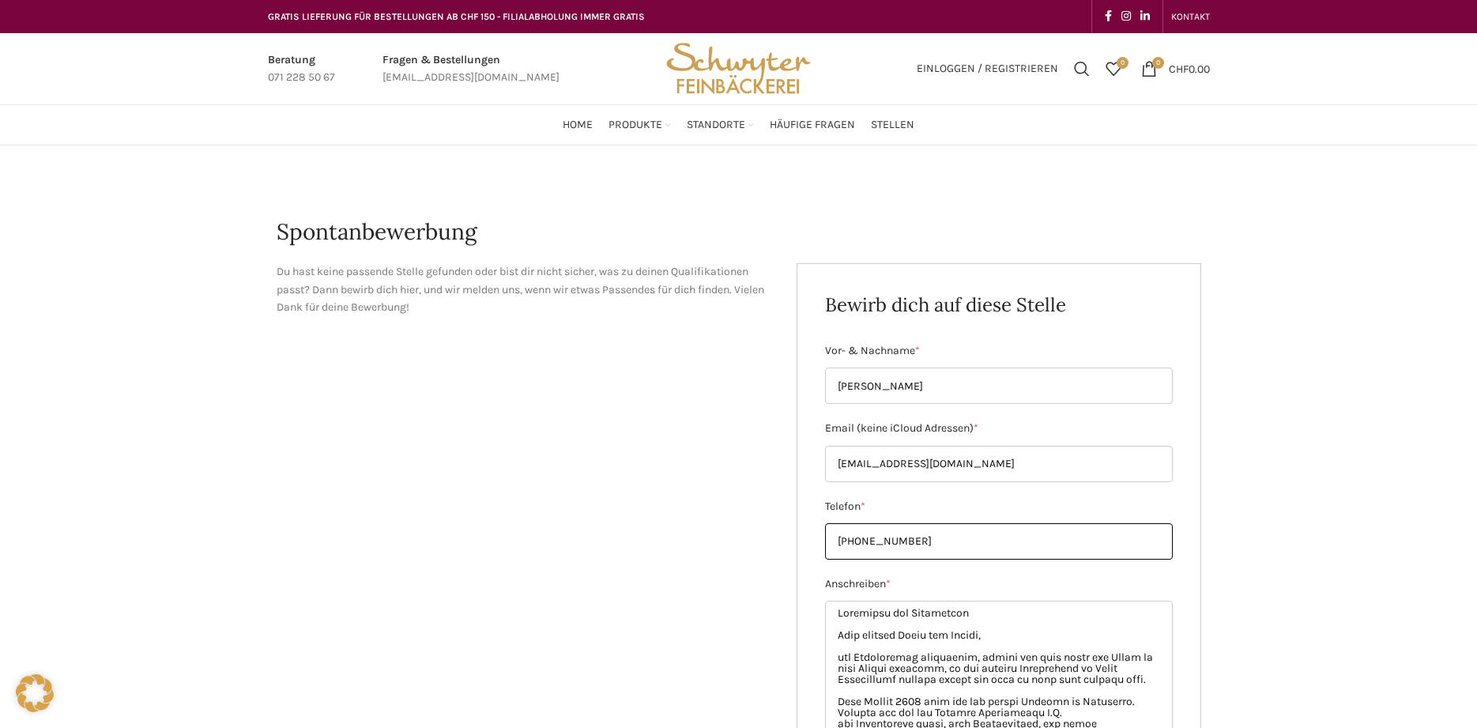
click at [857, 543] on input "+41 78 217 67 00" at bounding box center [999, 541] width 348 height 36
type input "+41782176700"
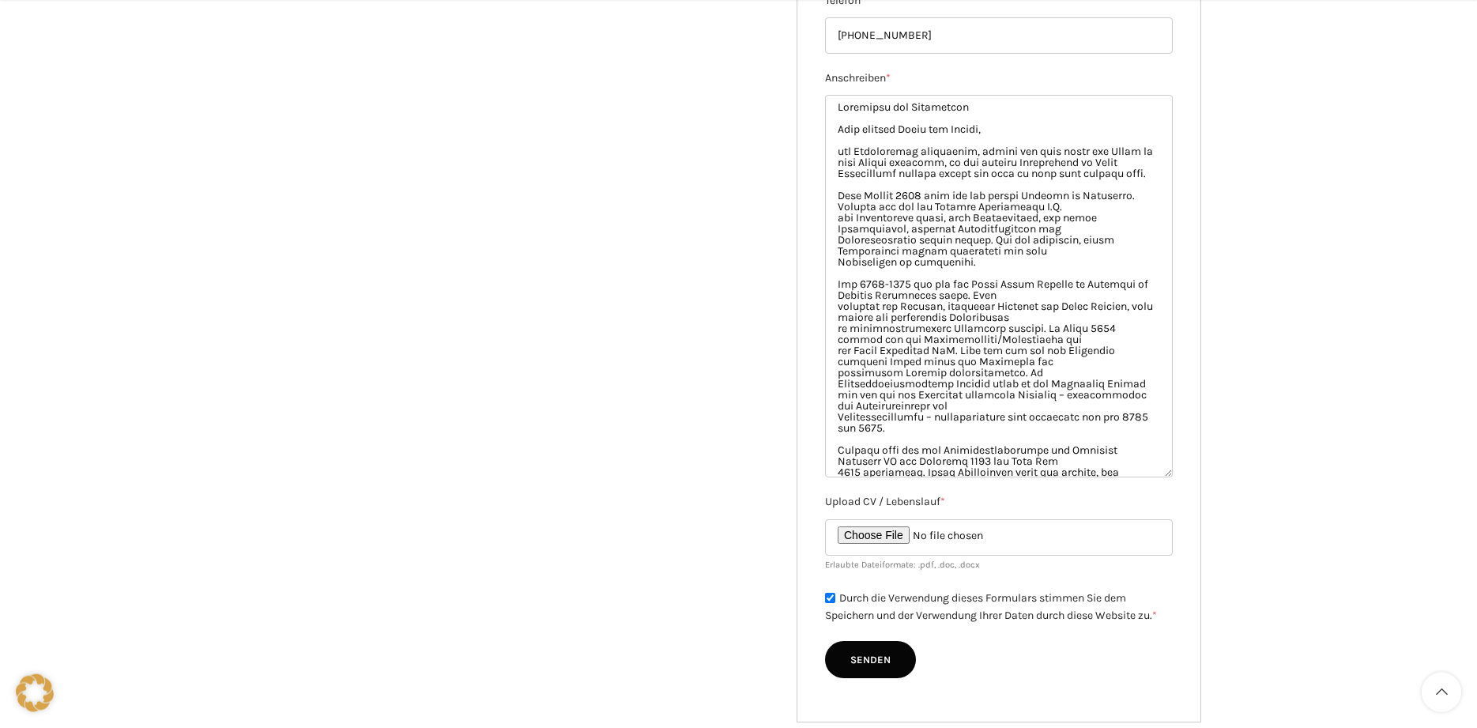
scroll to position [726, 0]
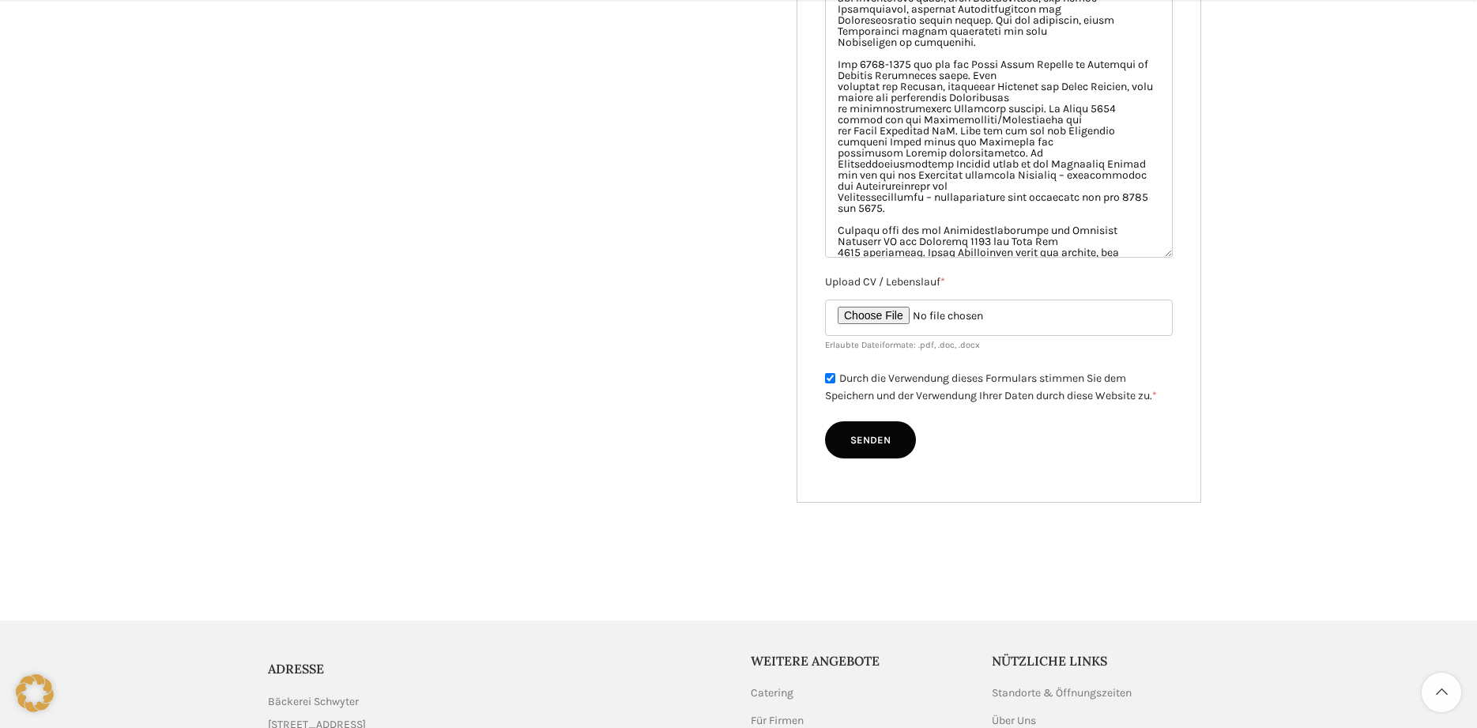
click at [862, 438] on input "Senden" at bounding box center [870, 440] width 91 height 38
type input "Senden"
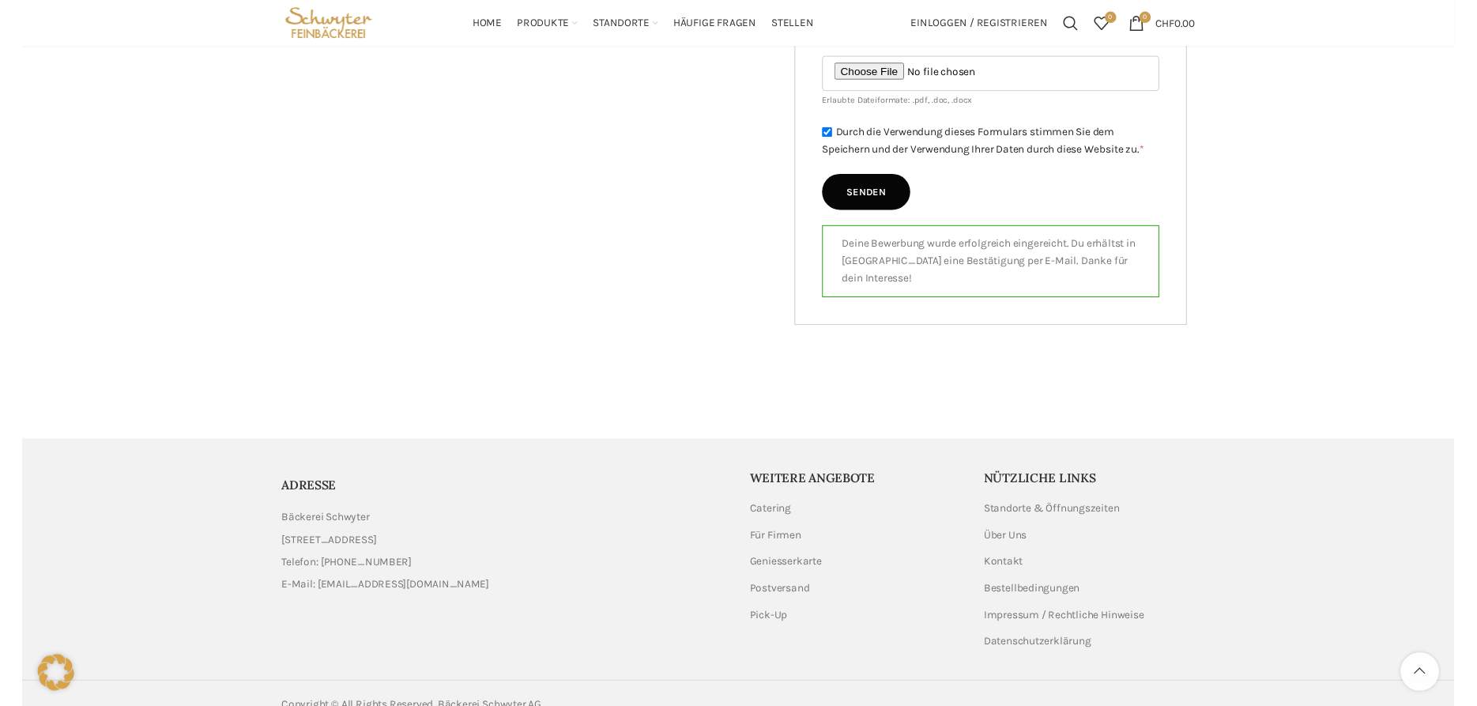
scroll to position [0, 0]
